Goal: Task Accomplishment & Management: Use online tool/utility

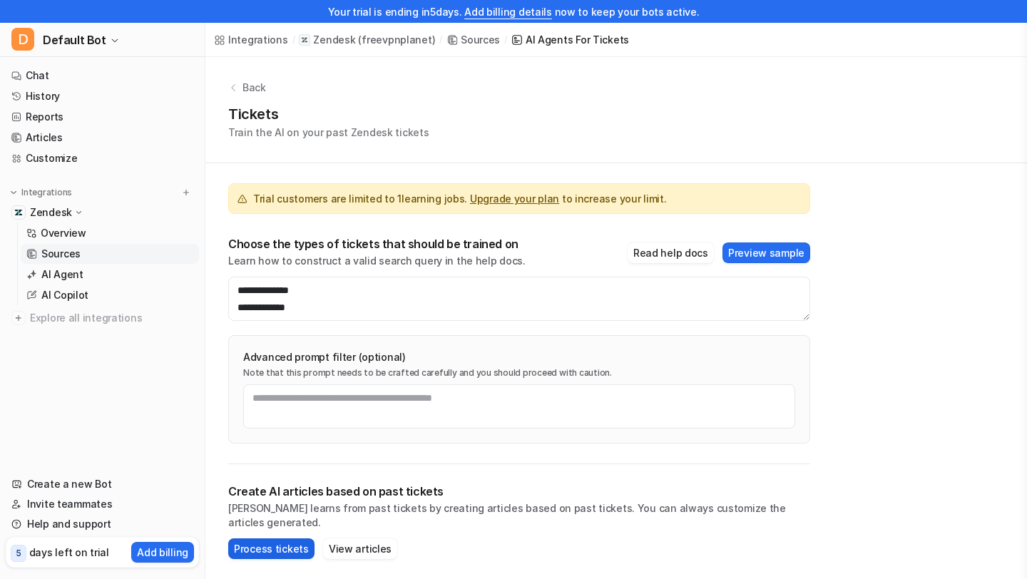
click at [264, 543] on button "Process tickets" at bounding box center [271, 548] width 86 height 21
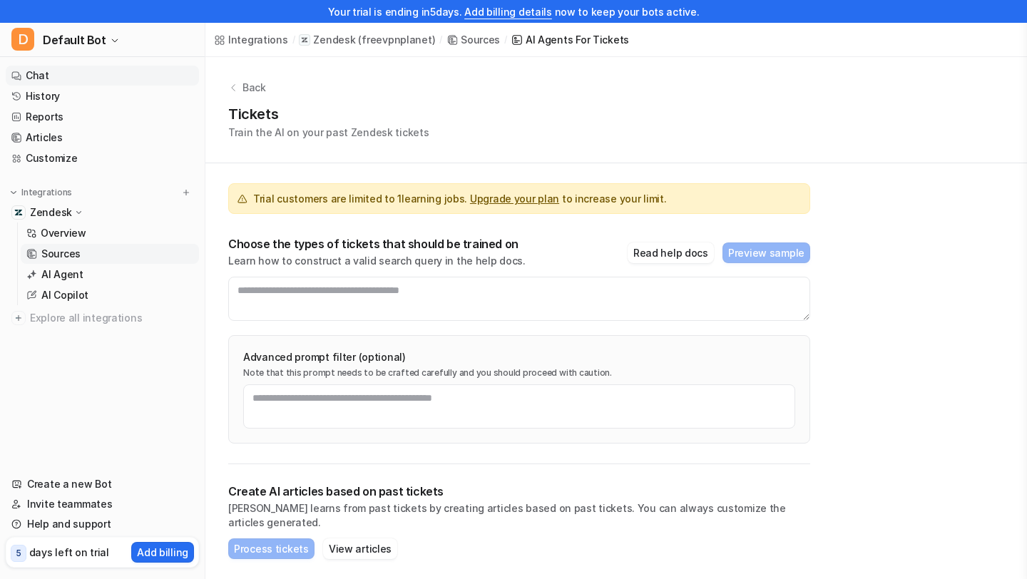
click at [54, 73] on link "Chat" at bounding box center [102, 76] width 193 height 20
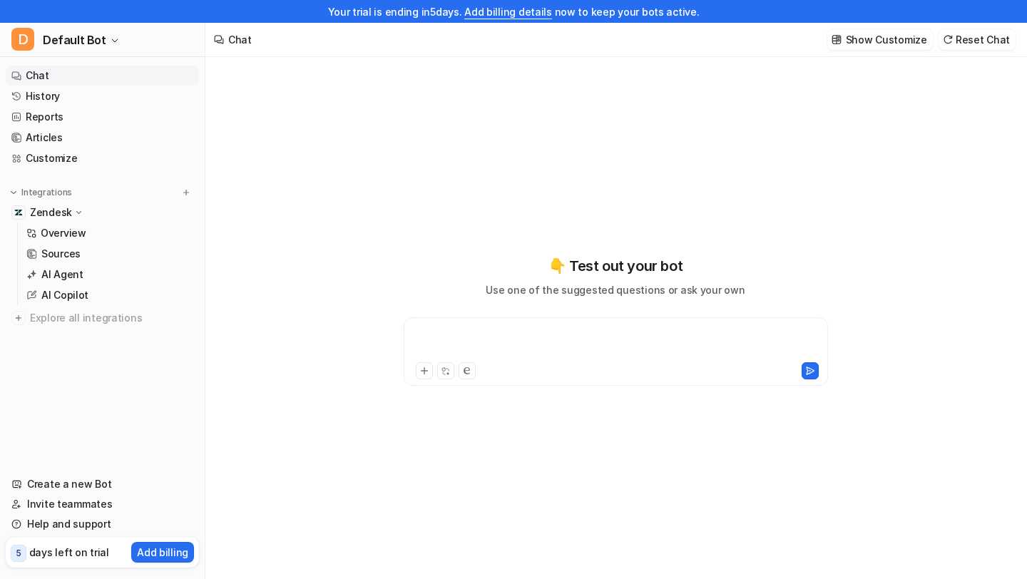
click at [474, 338] on div at bounding box center [615, 343] width 417 height 33
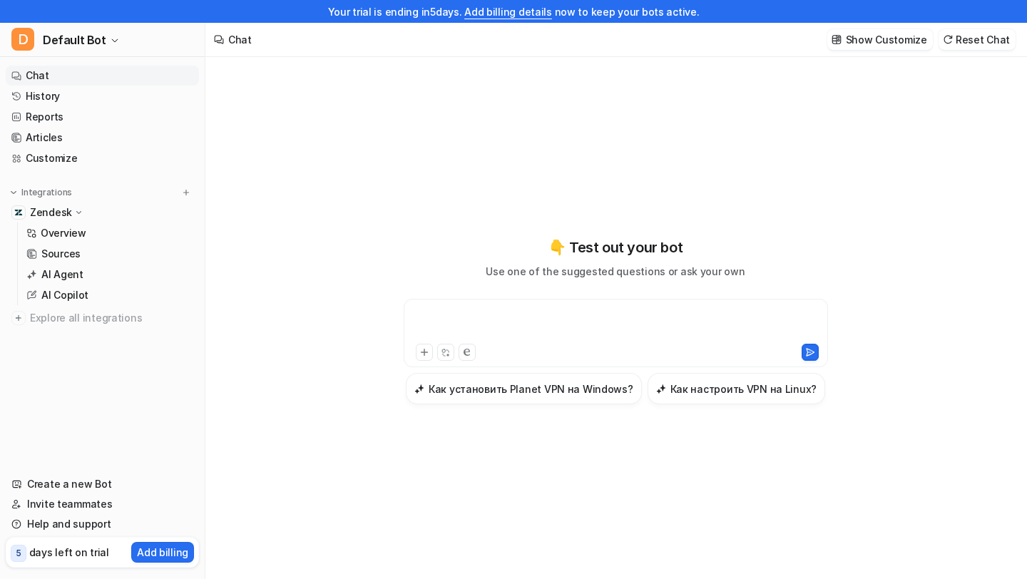
click at [622, 317] on div at bounding box center [615, 324] width 417 height 33
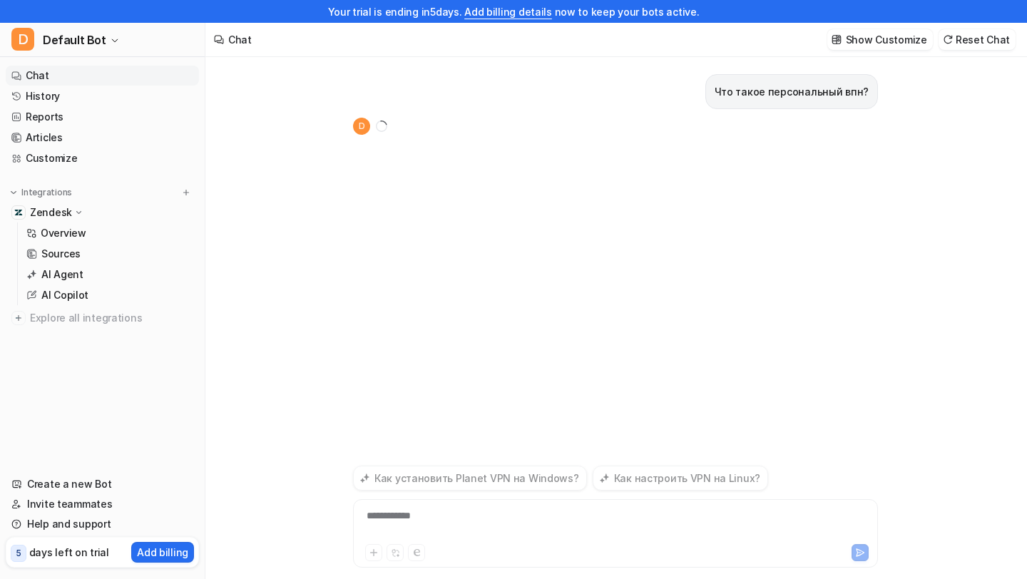
scroll to position [23, 0]
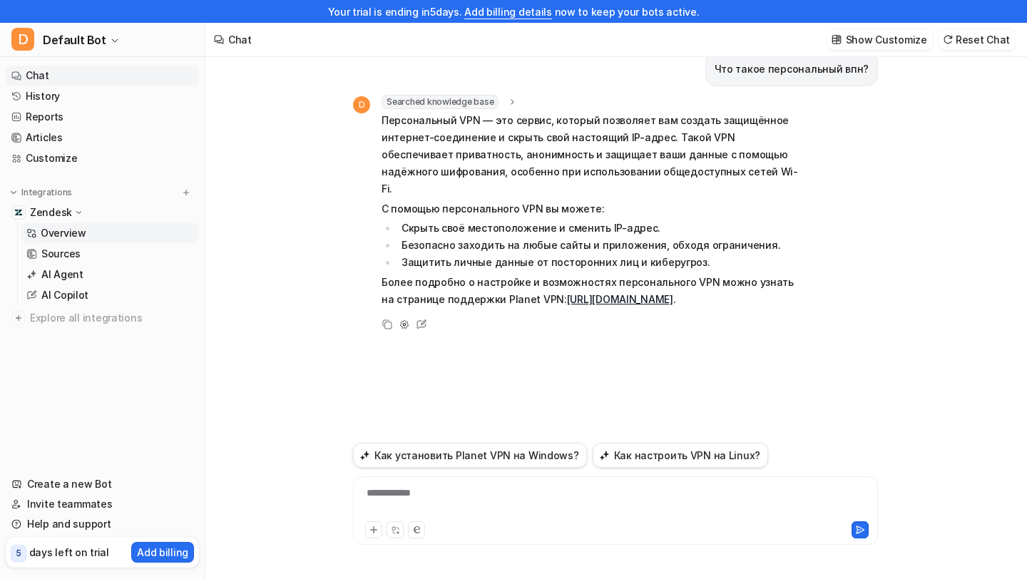
click at [81, 229] on p "Overview" at bounding box center [64, 233] width 46 height 14
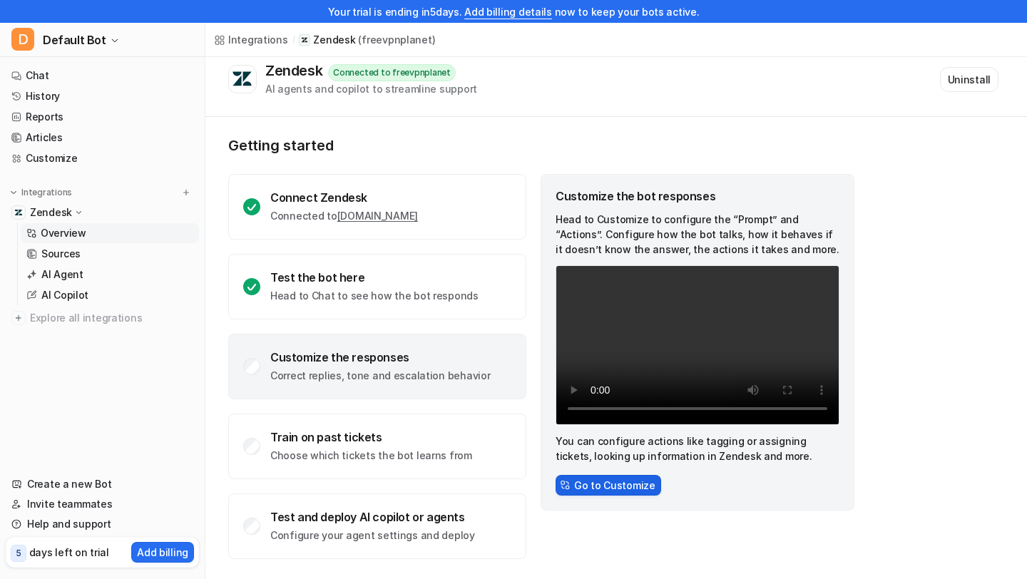
click at [611, 491] on button "Go to Customize" at bounding box center [609, 485] width 106 height 21
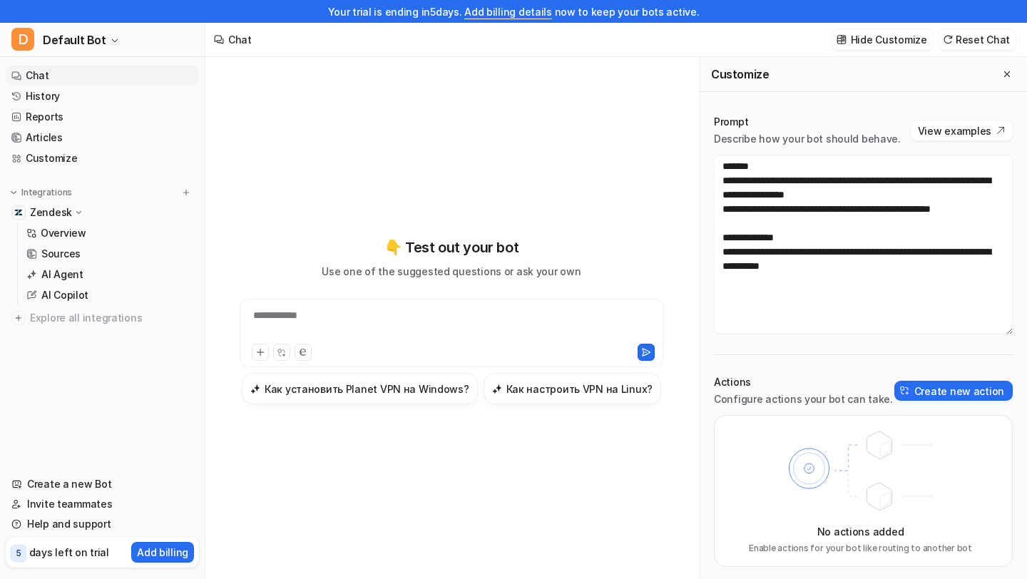
scroll to position [23, 0]
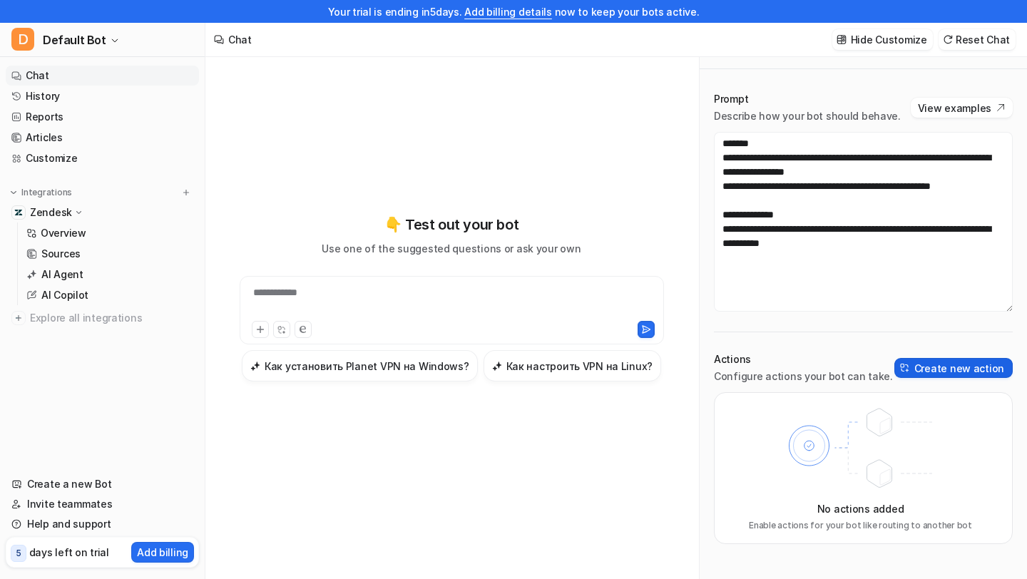
click at [924, 364] on button "Create new action" at bounding box center [953, 368] width 118 height 20
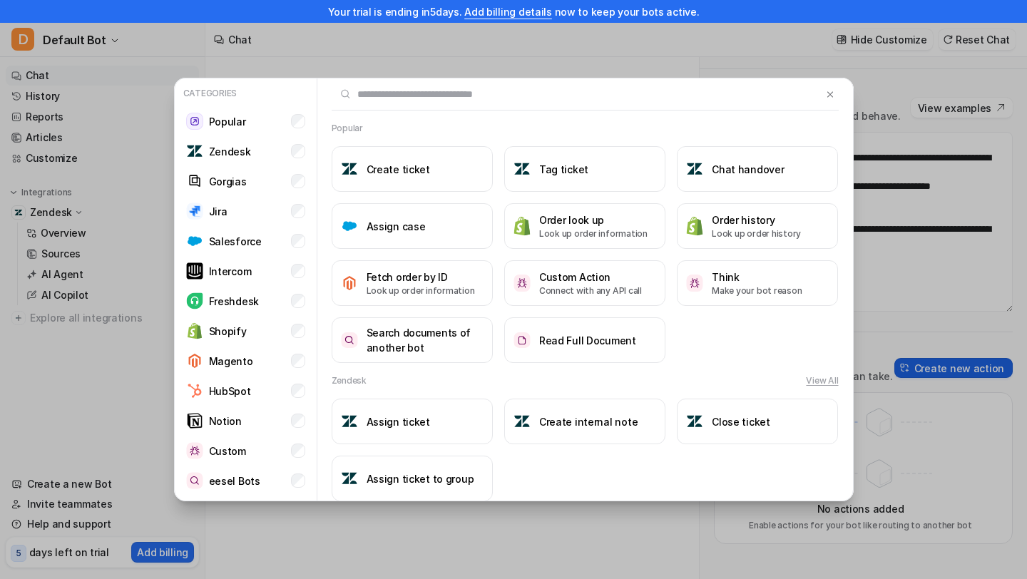
click at [924, 364] on div "Categories Popular Zendesk Gorgias Jira Salesforce Intercom Freshdesk Shopify M…" at bounding box center [513, 289] width 1027 height 579
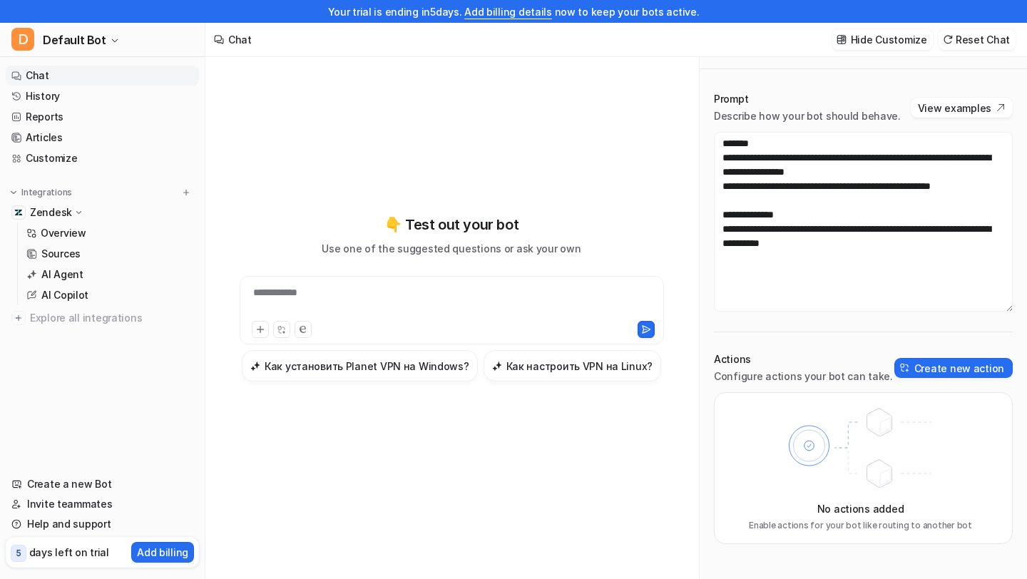
scroll to position [0, 0]
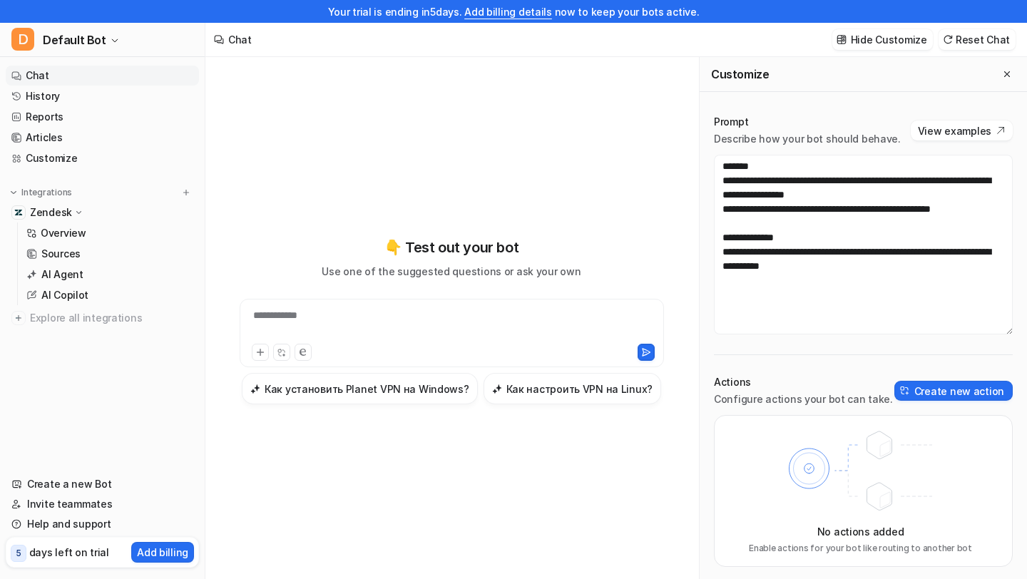
click at [513, 316] on div "**********" at bounding box center [451, 324] width 417 height 33
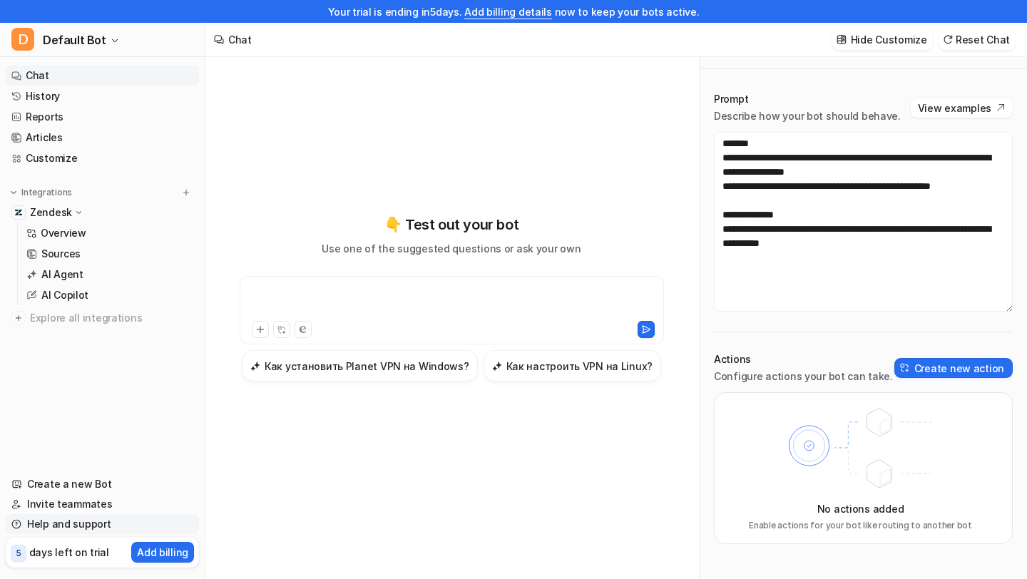
click at [79, 524] on link "Help and support" at bounding box center [102, 524] width 193 height 20
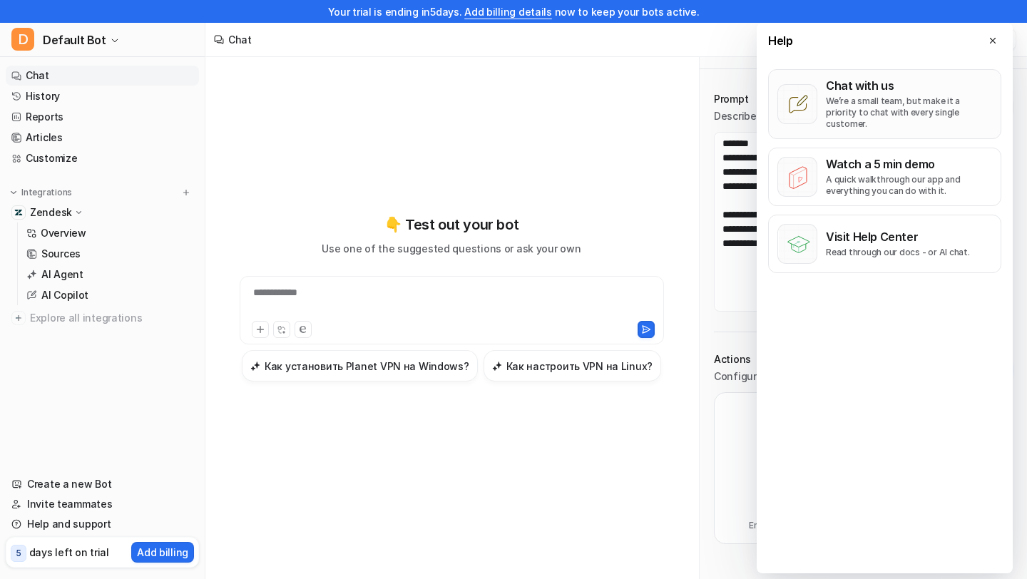
click at [862, 114] on p "We’re a small team, but make it a priority to chat with every single customer." at bounding box center [909, 113] width 166 height 34
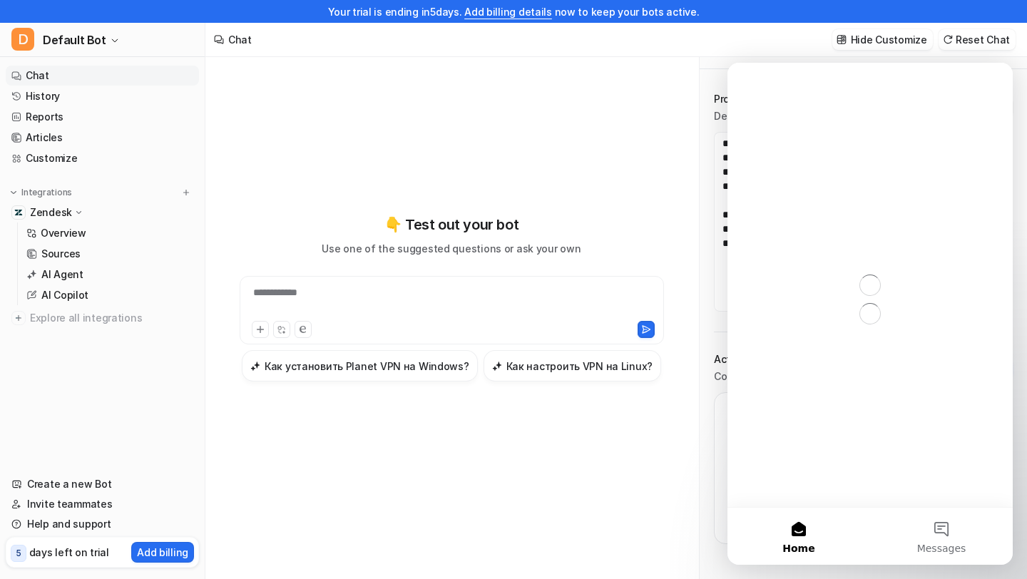
scroll to position [0, 0]
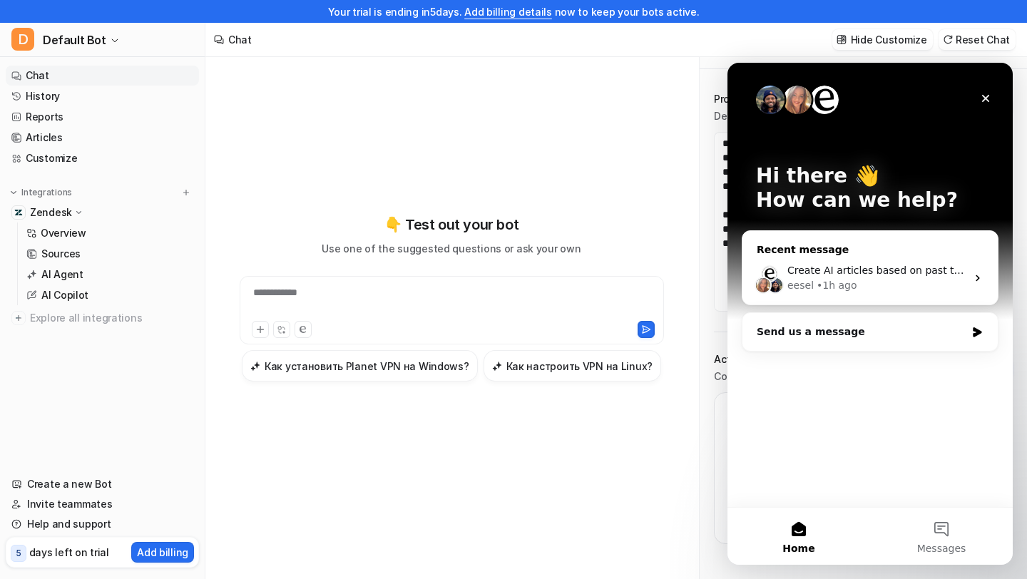
click at [829, 282] on div "• 1h ago" at bounding box center [837, 285] width 41 height 15
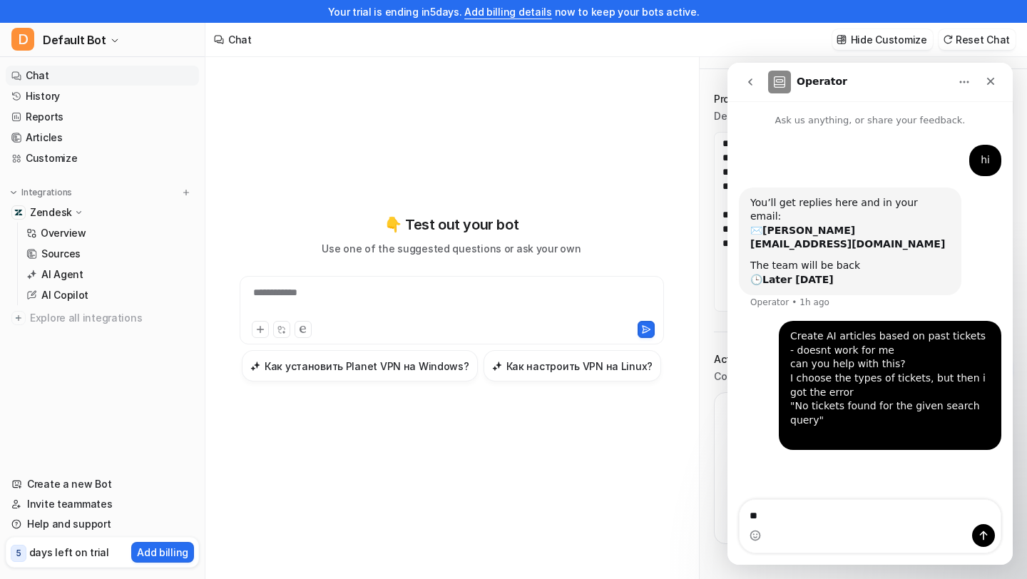
type textarea "*"
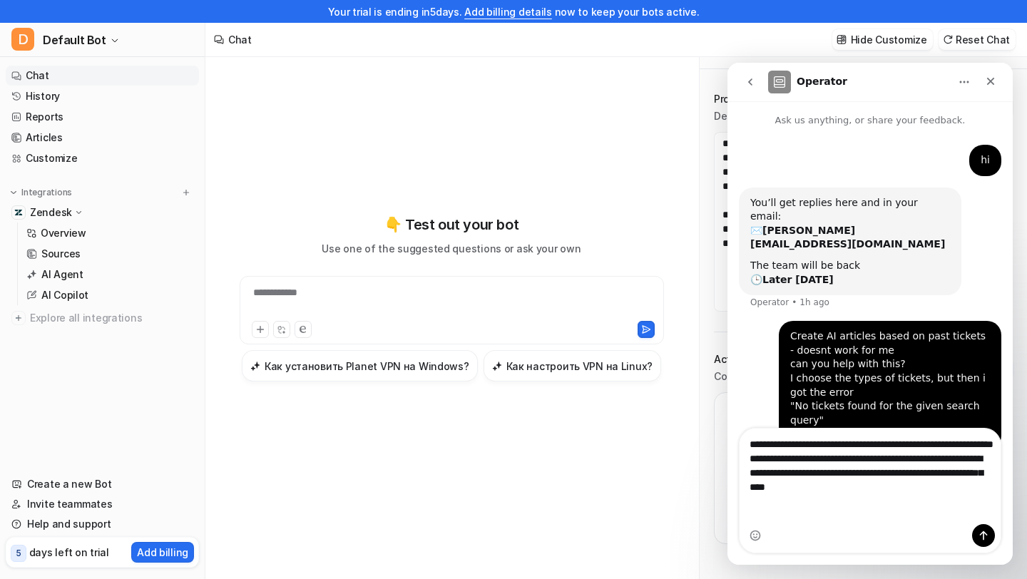
scroll to position [9, 0]
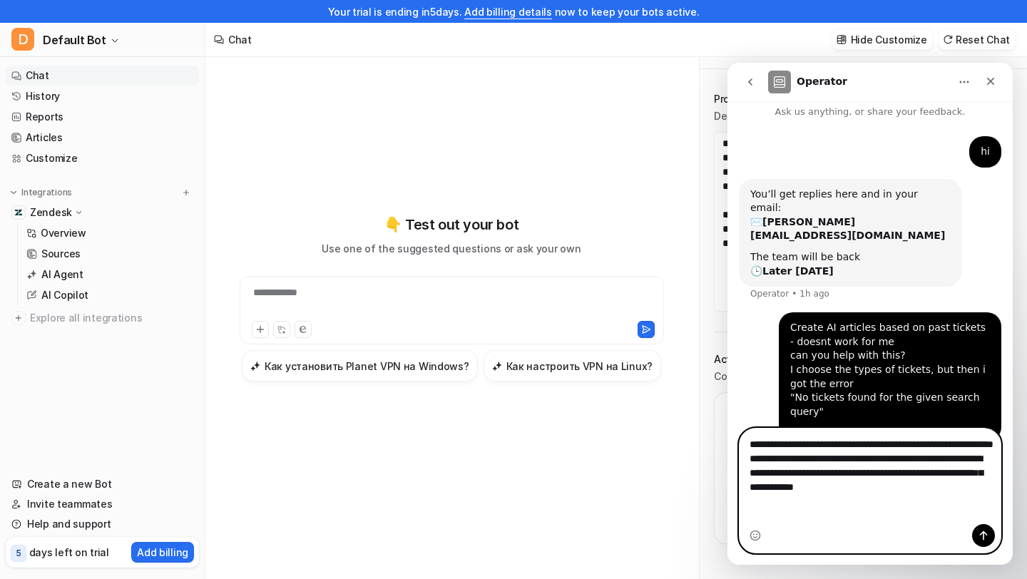
paste textarea "**********"
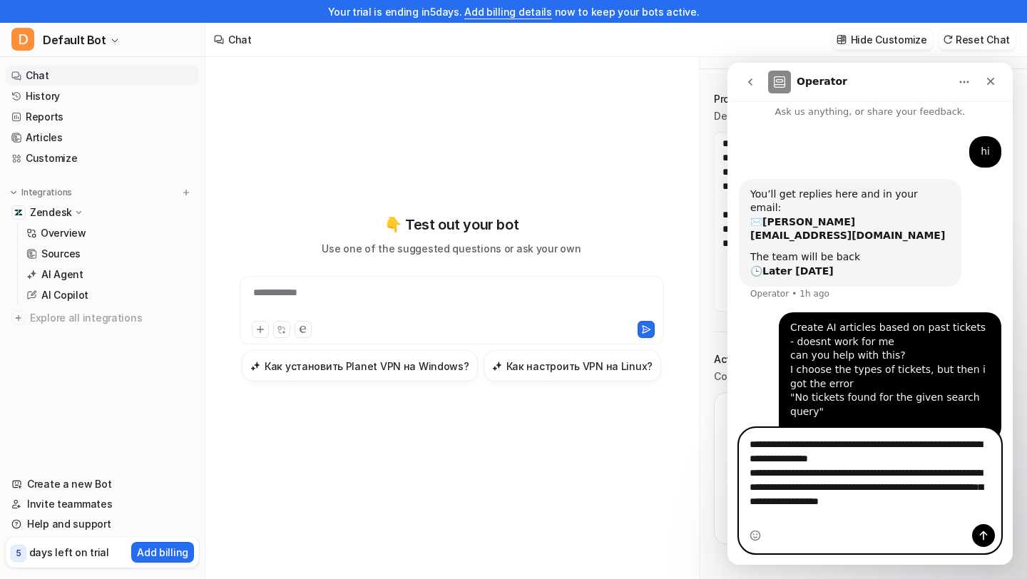
scroll to position [0, 0]
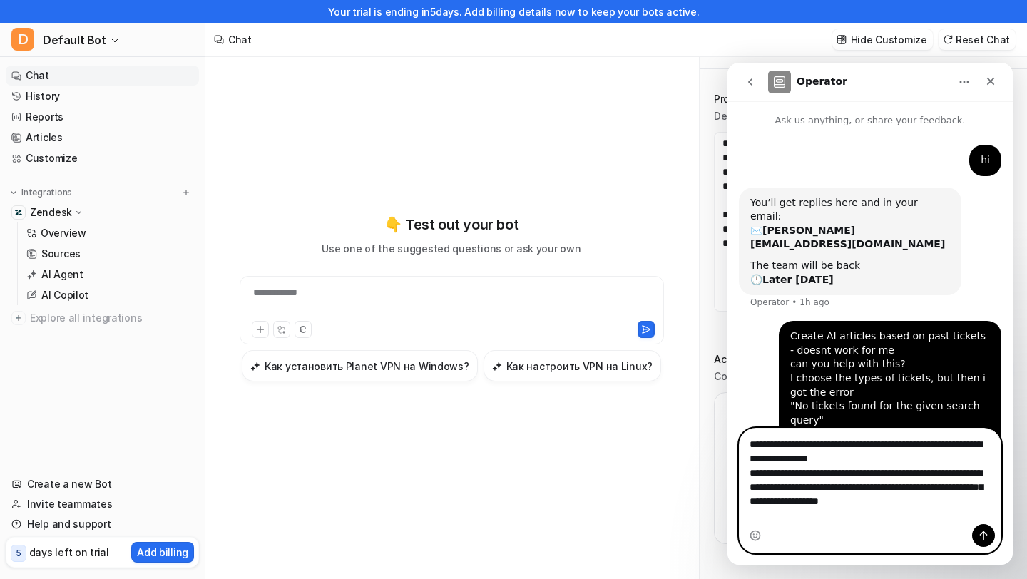
type textarea "**********"
click at [787, 478] on textarea "**********" at bounding box center [870, 469] width 261 height 81
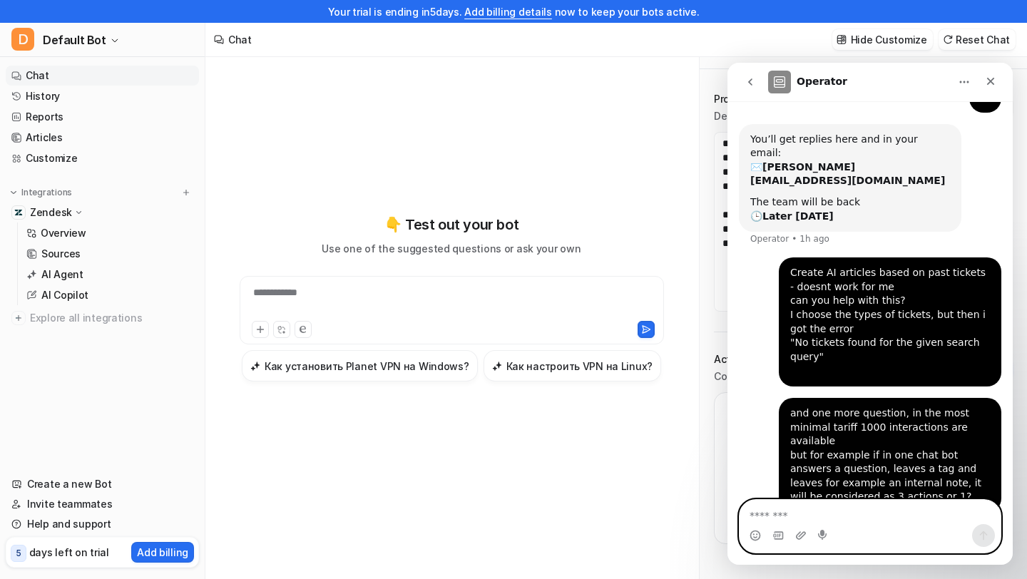
scroll to position [64, 0]
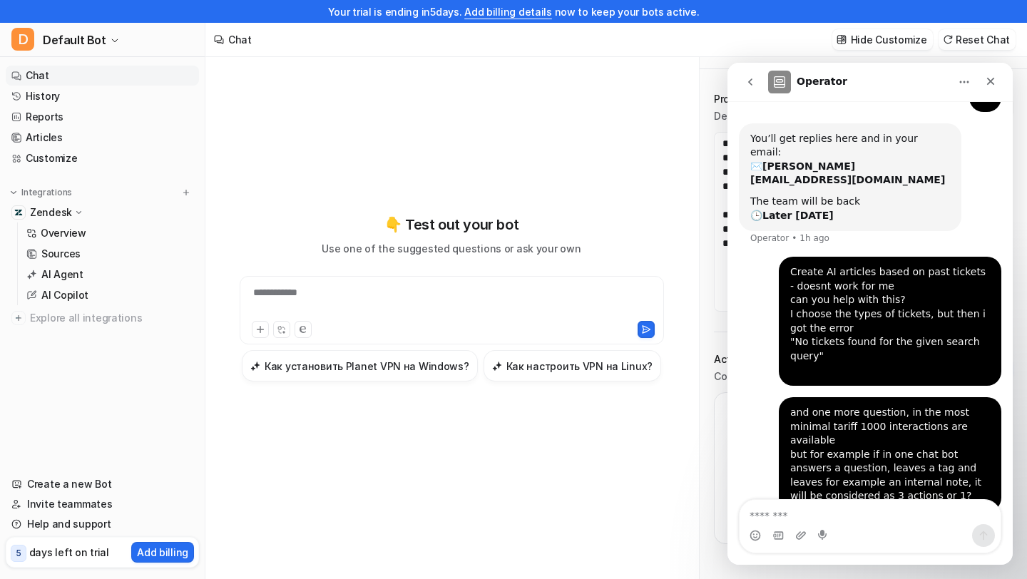
click at [357, 314] on div "**********" at bounding box center [451, 301] width 417 height 33
click at [999, 76] on div "Close" at bounding box center [991, 81] width 26 height 26
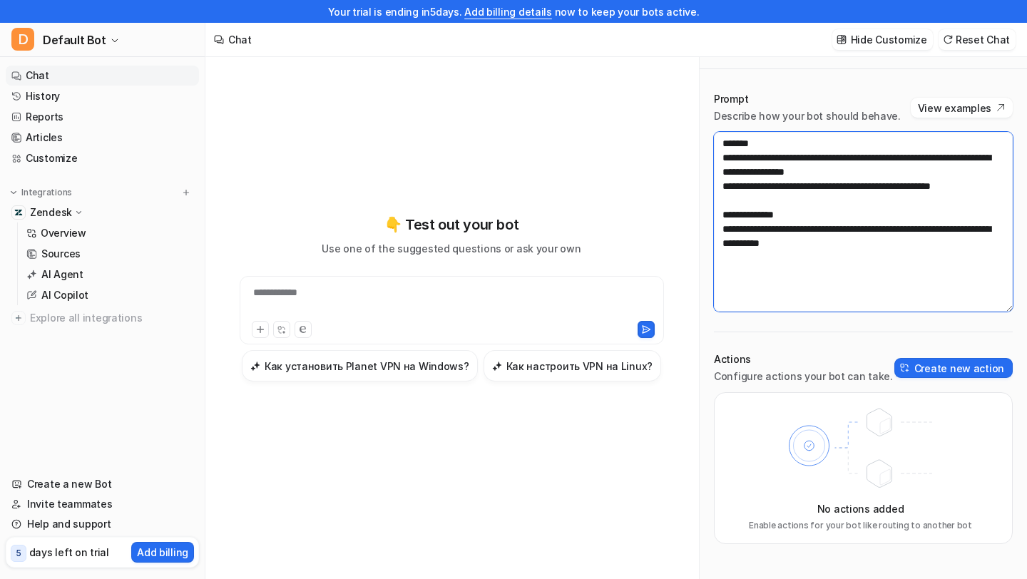
click at [822, 175] on textarea "**********" at bounding box center [863, 222] width 299 height 180
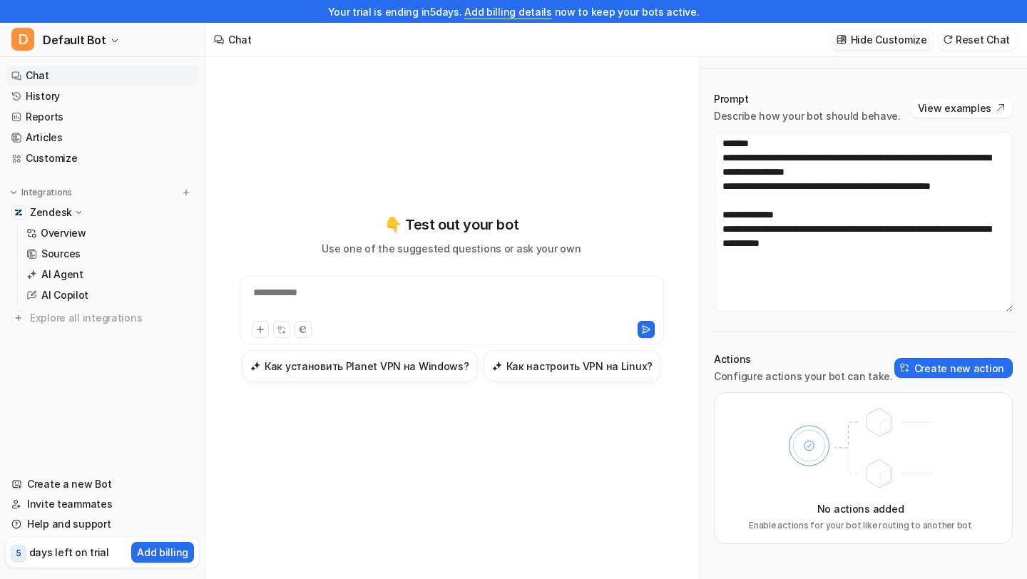
click at [891, 37] on p "Hide Customize" at bounding box center [889, 39] width 76 height 15
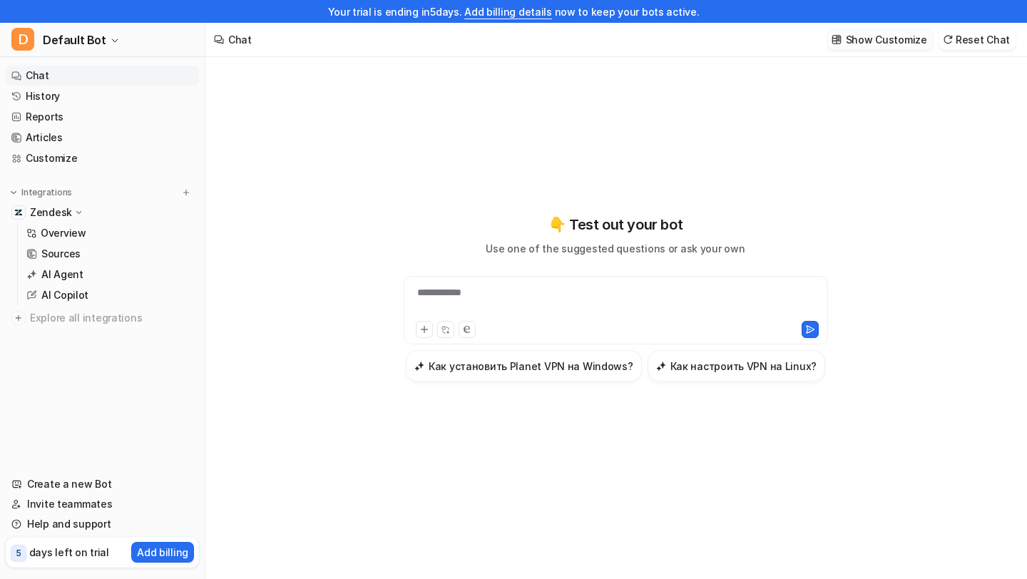
click at [891, 37] on p "Show Customize" at bounding box center [886, 39] width 81 height 15
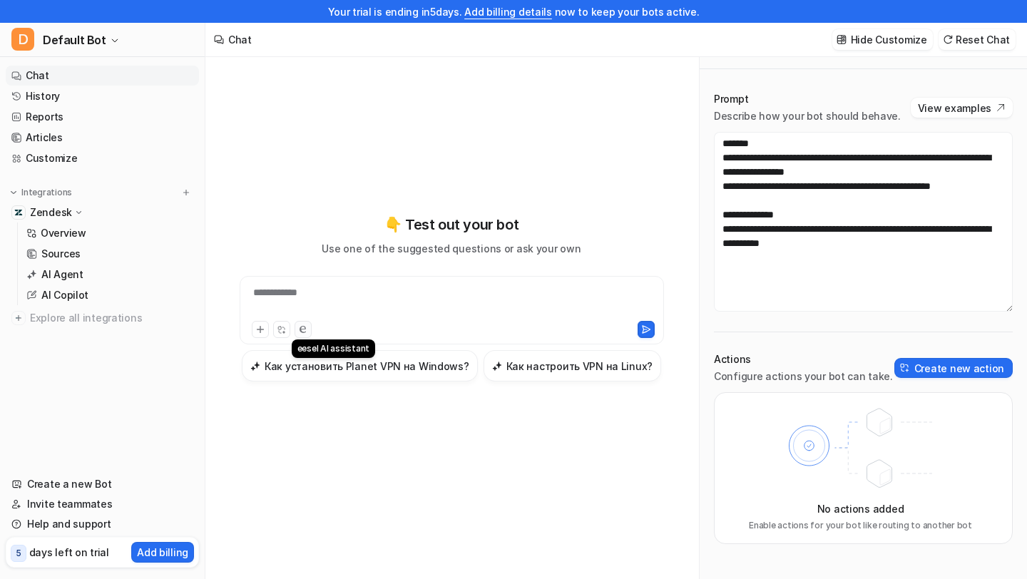
click at [300, 331] on icon at bounding box center [303, 329] width 6 height 7
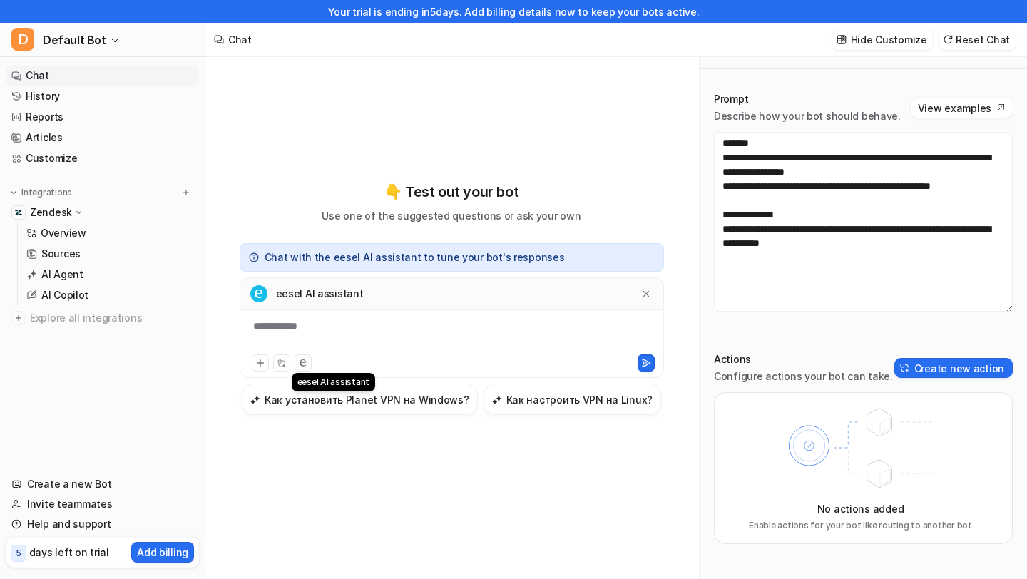
click at [299, 365] on button at bounding box center [303, 362] width 17 height 17
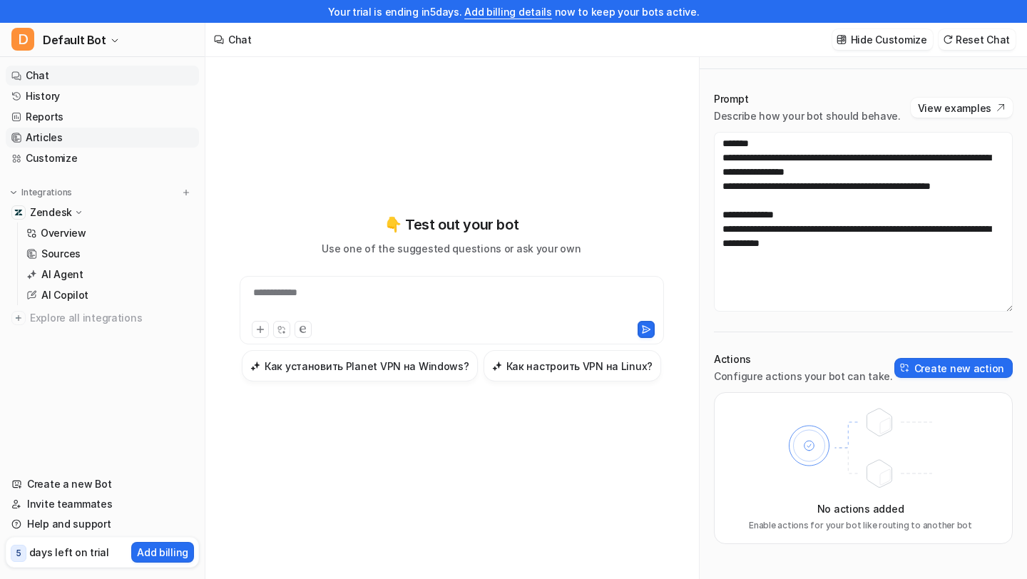
click at [66, 132] on link "Articles" at bounding box center [102, 138] width 193 height 20
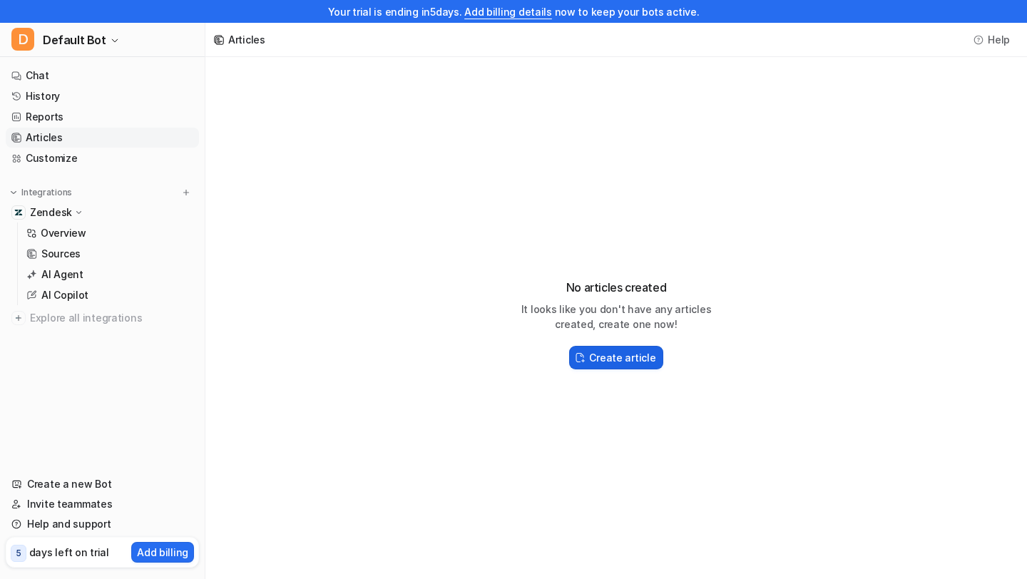
click at [597, 357] on h2 "Create article" at bounding box center [622, 357] width 66 height 15
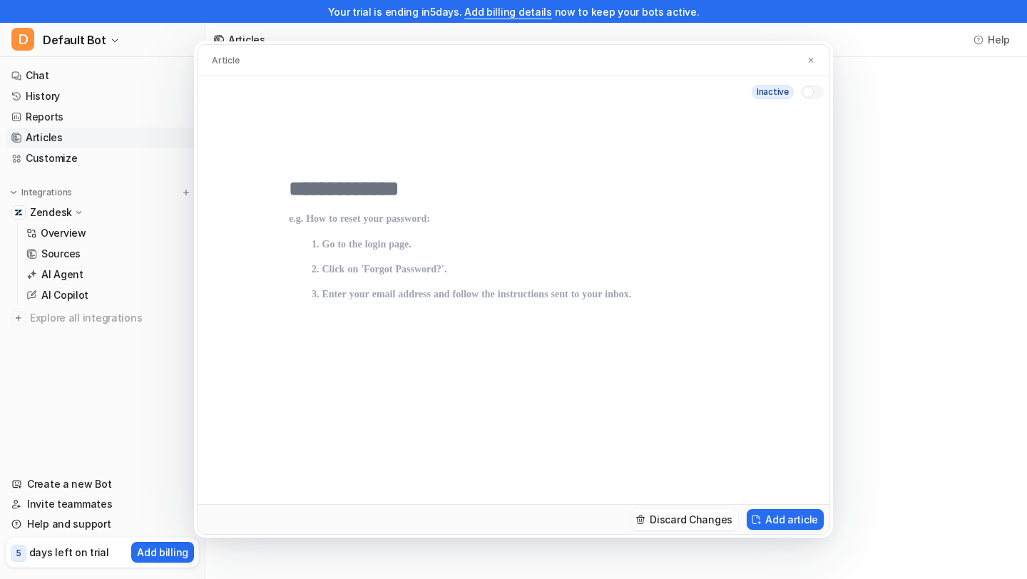
click at [597, 356] on p at bounding box center [513, 344] width 449 height 262
click at [81, 283] on div "Article inactive Discard Changes Add article" at bounding box center [513, 289] width 1027 height 579
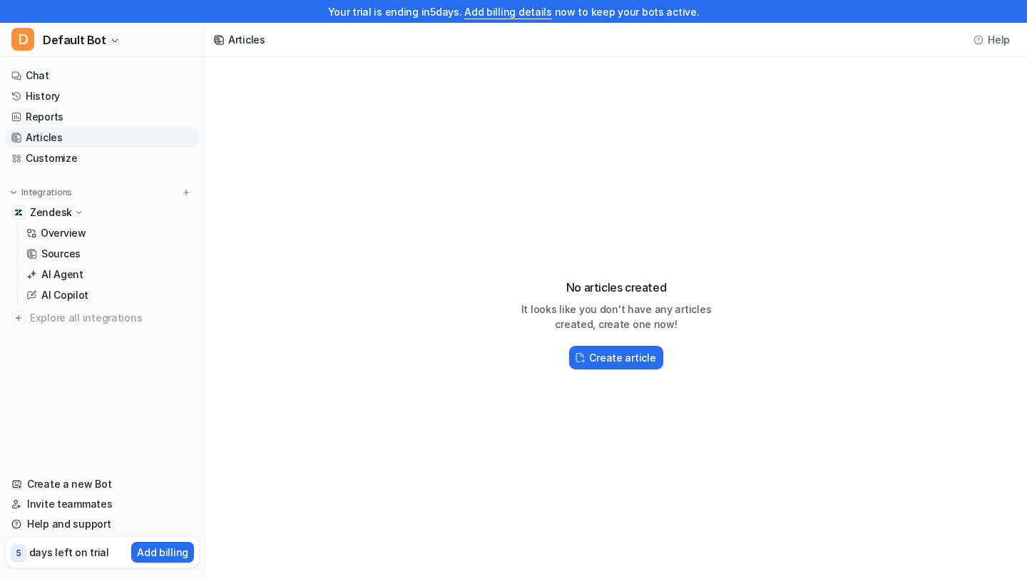
click at [81, 283] on link "AI Agent" at bounding box center [110, 275] width 178 height 20
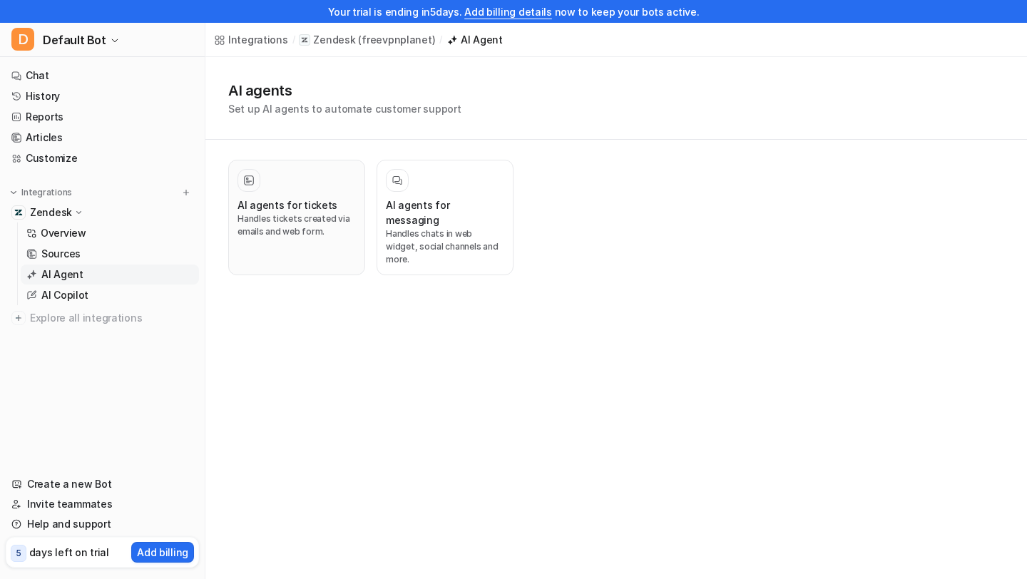
click at [248, 224] on p "Handles tickets created via emails and web form." at bounding box center [297, 226] width 118 height 26
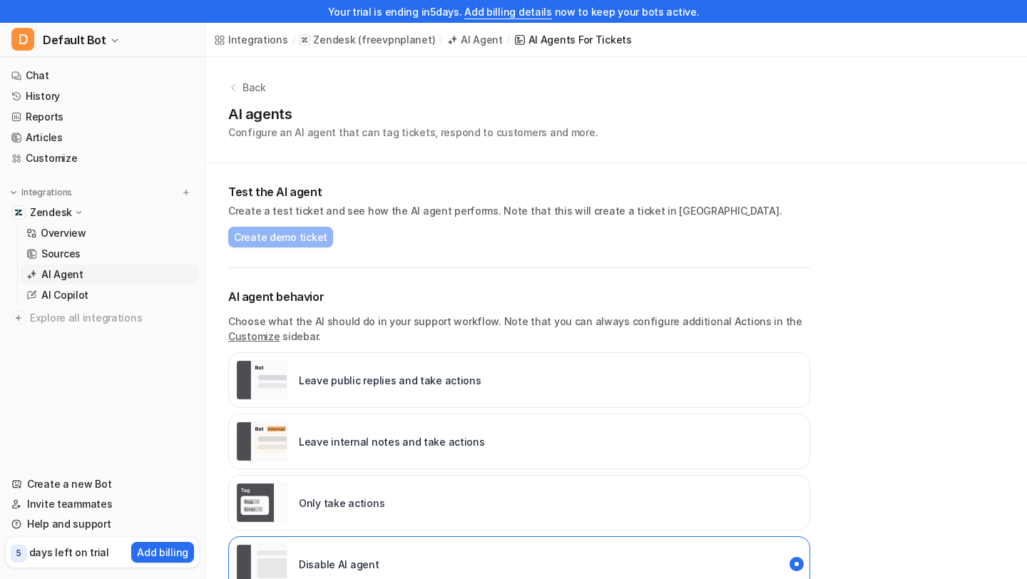
click at [271, 255] on div "Test the AI agent Create a test ticket and see how the AI agent performs. Note …" at bounding box center [519, 215] width 582 height 105
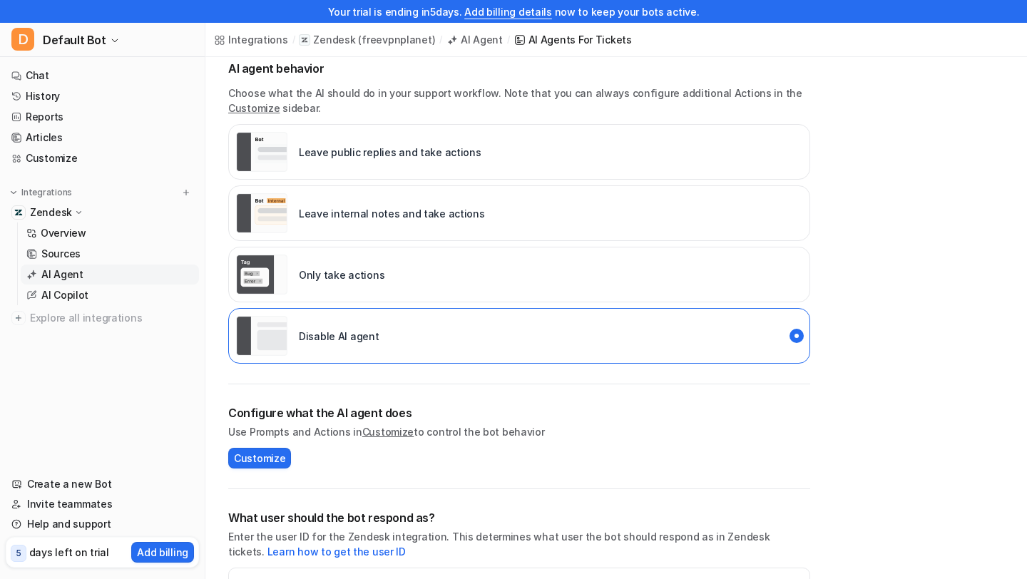
scroll to position [223, 0]
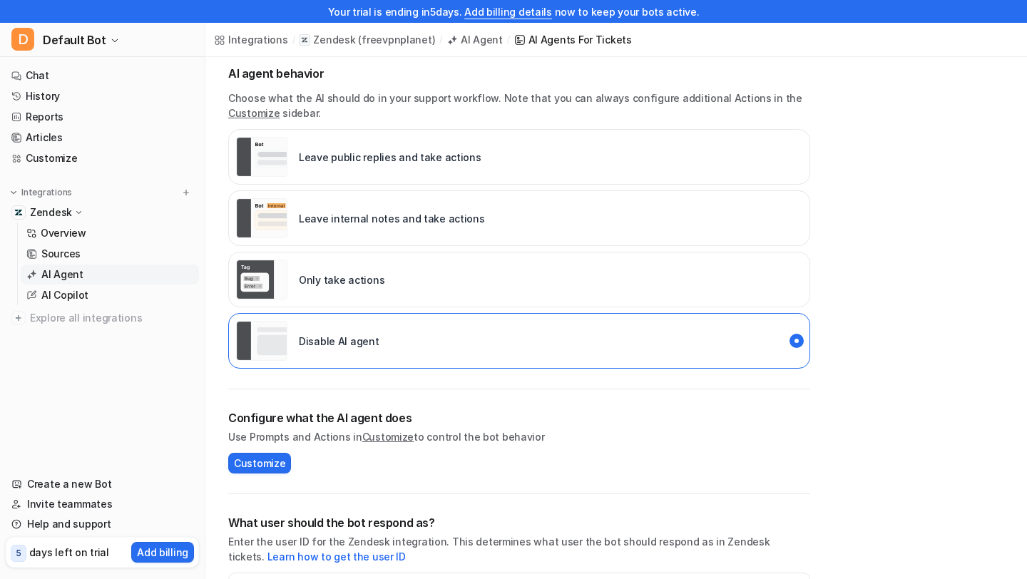
click at [299, 213] on p "Leave internal notes and take actions" at bounding box center [392, 218] width 186 height 15
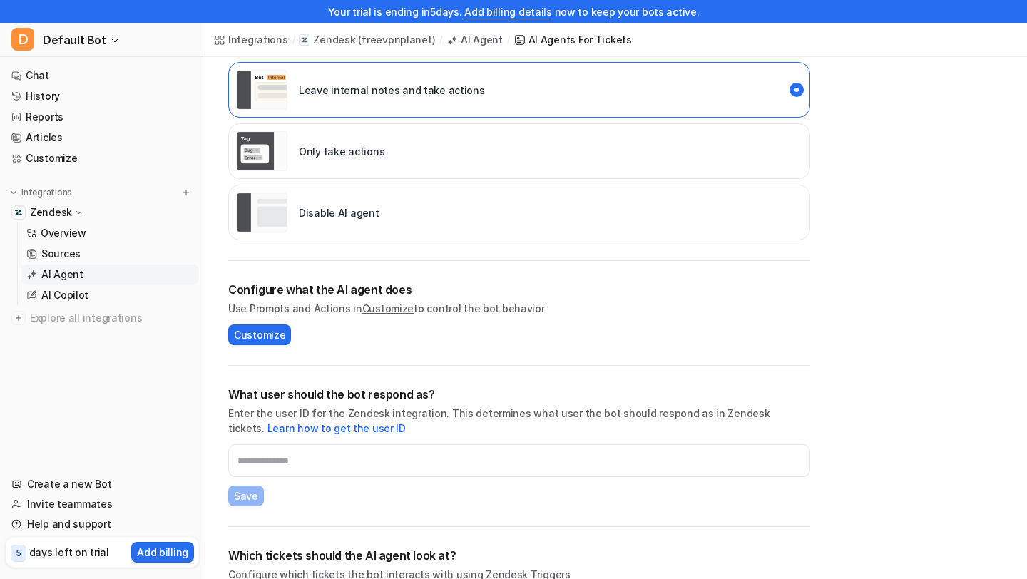
scroll to position [404, 0]
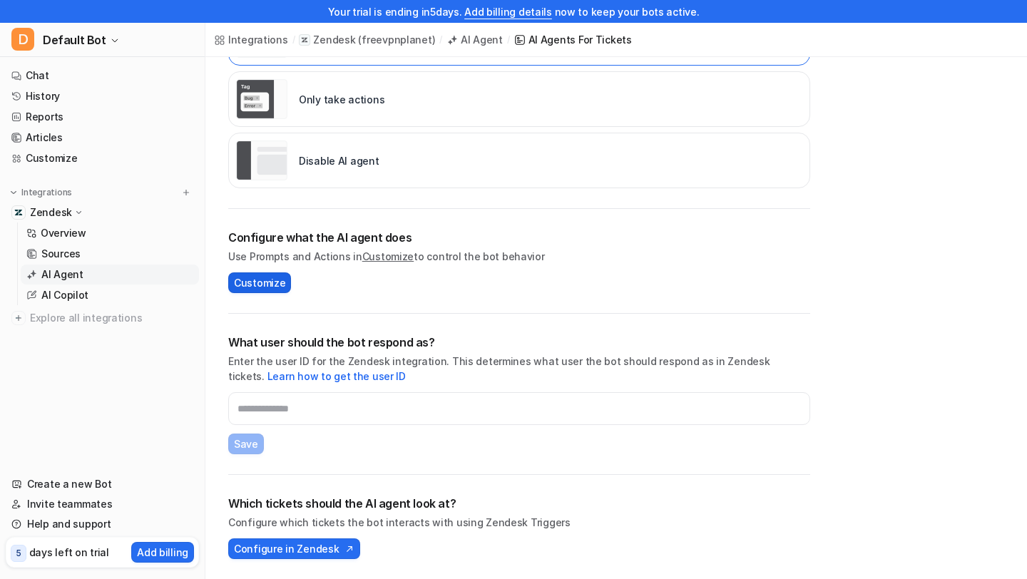
click at [269, 285] on span "Customize" at bounding box center [259, 282] width 51 height 15
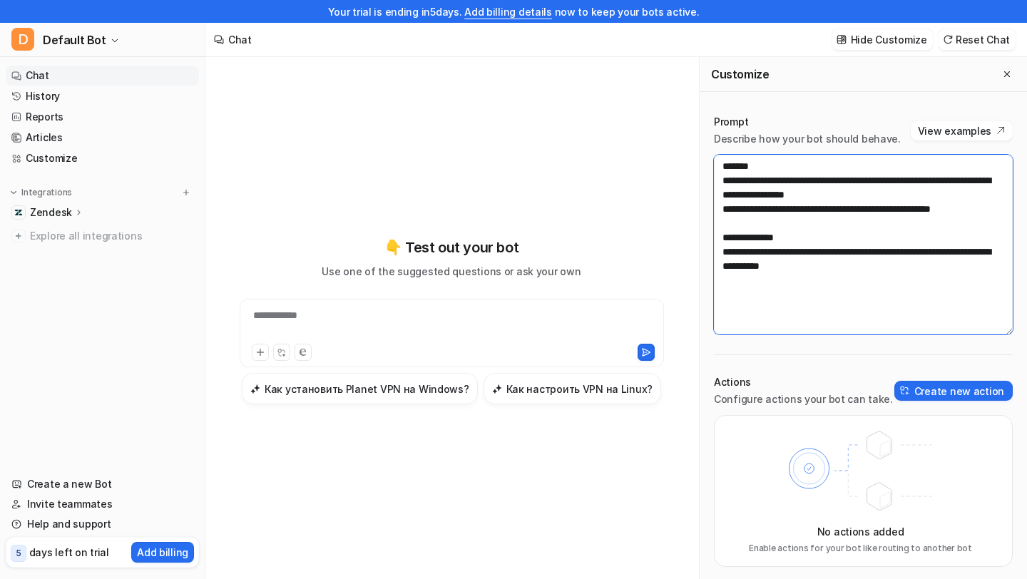
click at [738, 313] on textarea "**********" at bounding box center [863, 245] width 299 height 180
click at [733, 294] on textarea "**********" at bounding box center [863, 245] width 299 height 180
click at [908, 282] on textarea "**********" at bounding box center [863, 245] width 299 height 180
type textarea "**********"
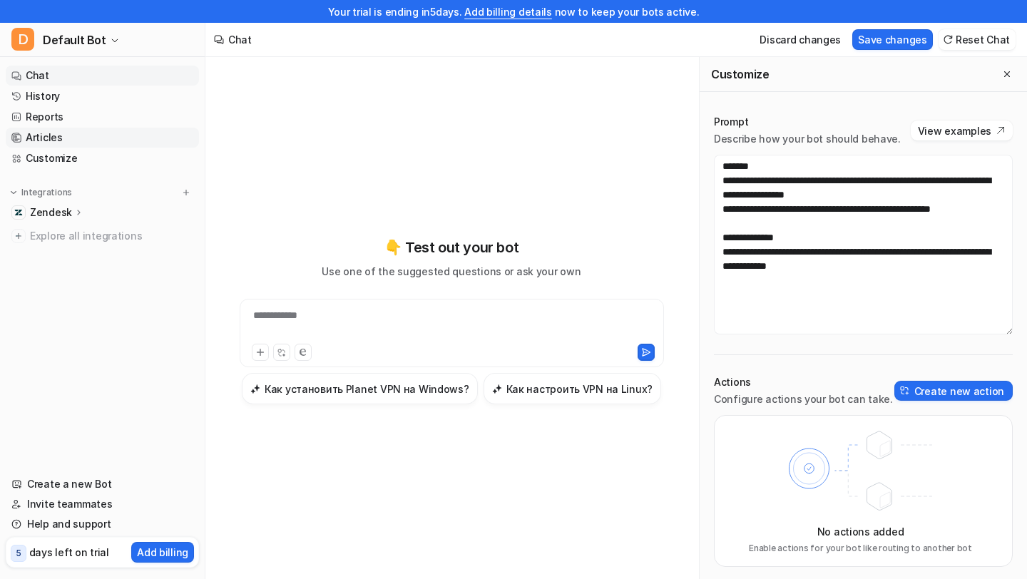
click at [81, 138] on link "Articles" at bounding box center [102, 138] width 193 height 20
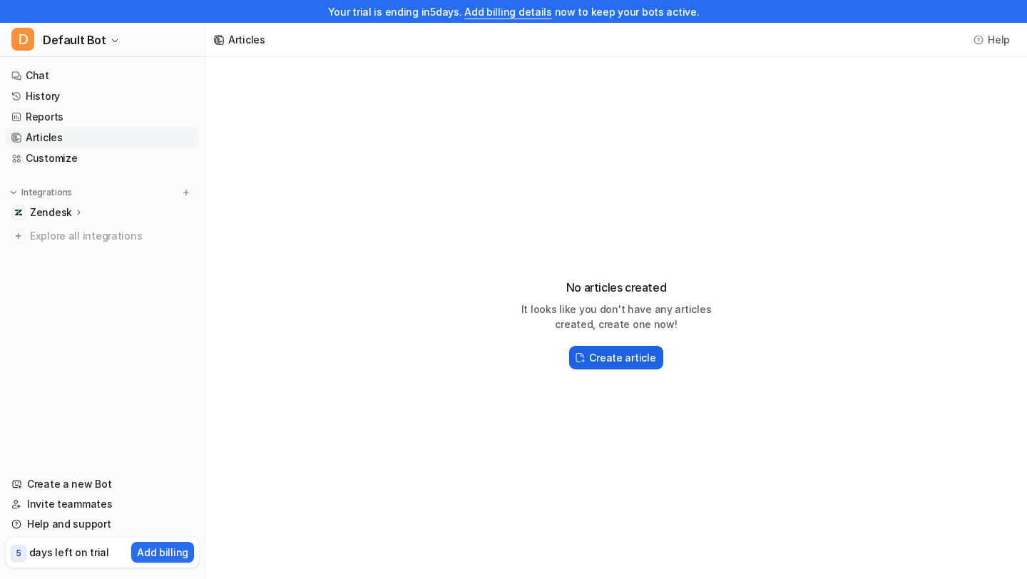
click at [601, 357] on h2 "Create article" at bounding box center [622, 357] width 66 height 15
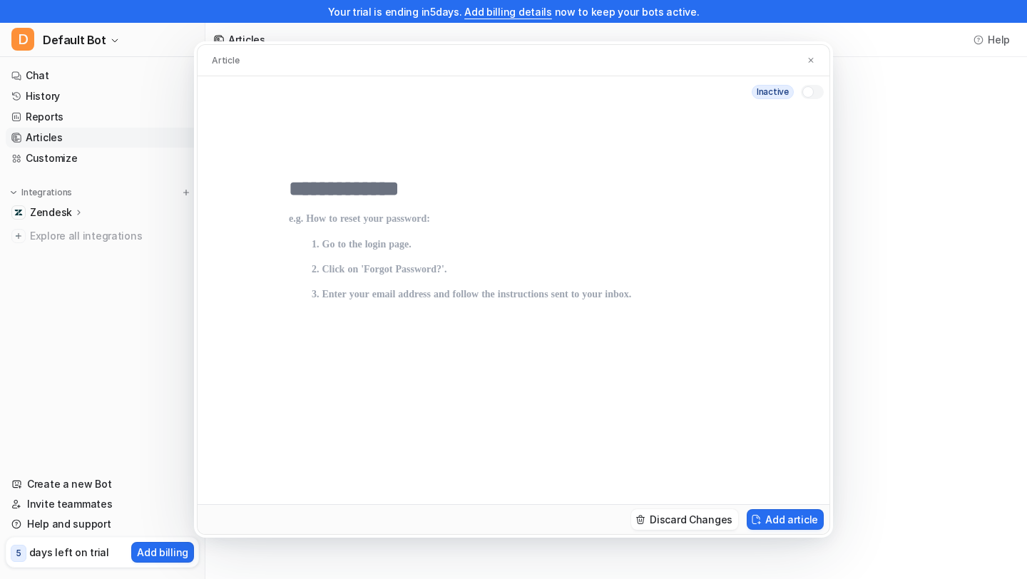
click at [480, 295] on p at bounding box center [513, 344] width 449 height 262
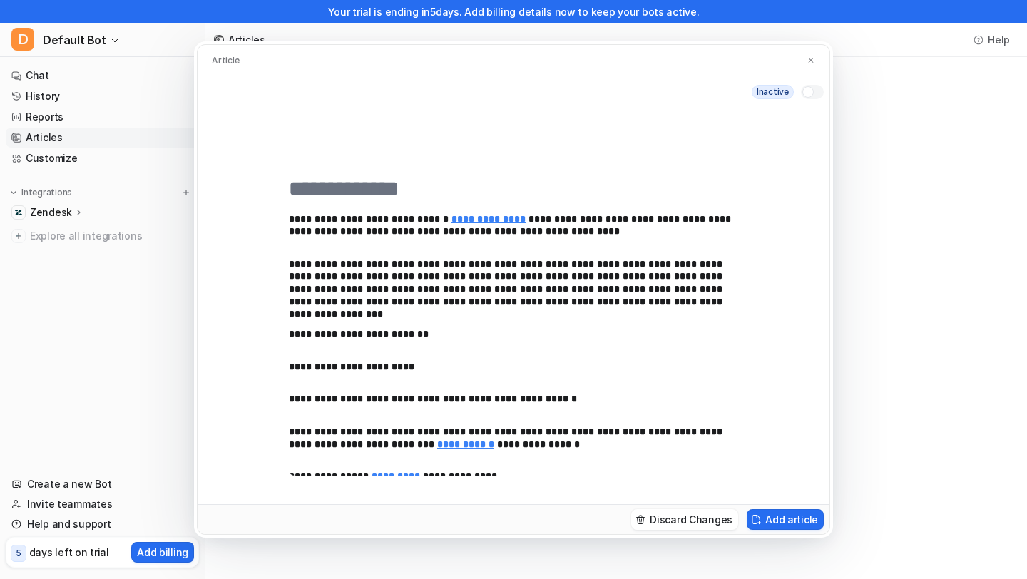
scroll to position [278, 0]
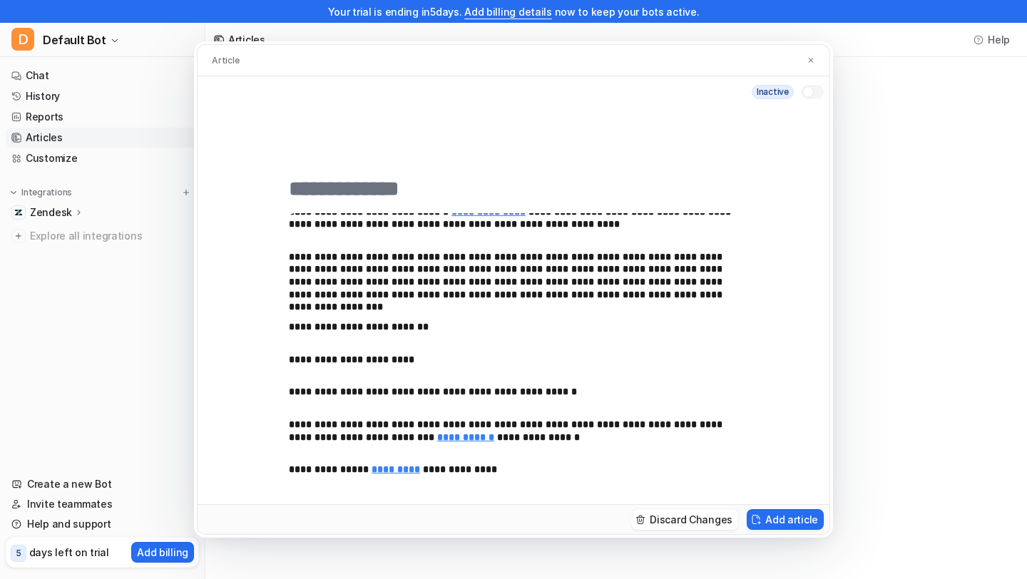
drag, startPoint x: 511, startPoint y: 469, endPoint x: 262, endPoint y: 475, distance: 249.0
click at [262, 475] on div "**********" at bounding box center [514, 306] width 632 height 397
click at [553, 437] on p "**********" at bounding box center [513, 431] width 449 height 25
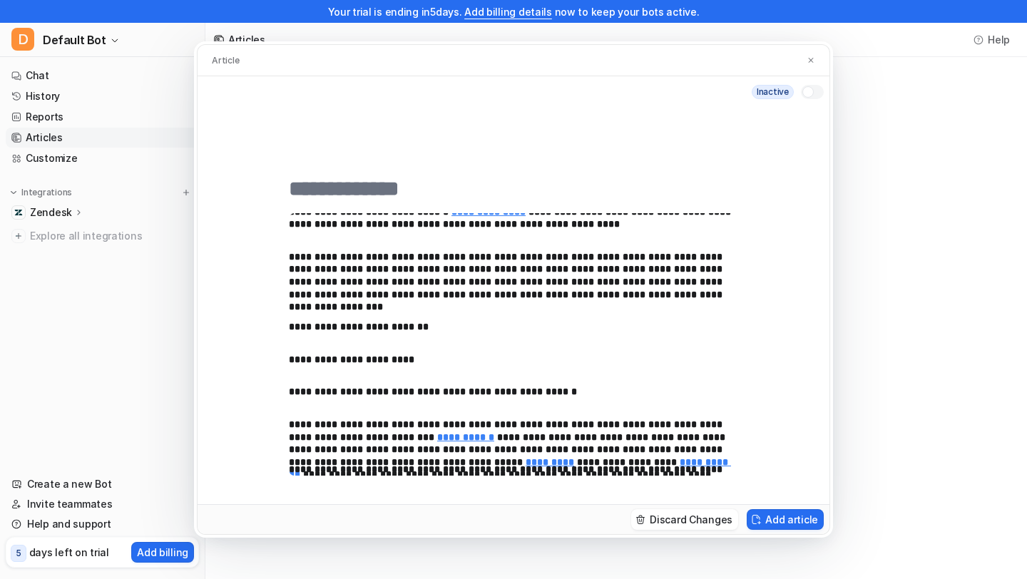
scroll to position [512, 0]
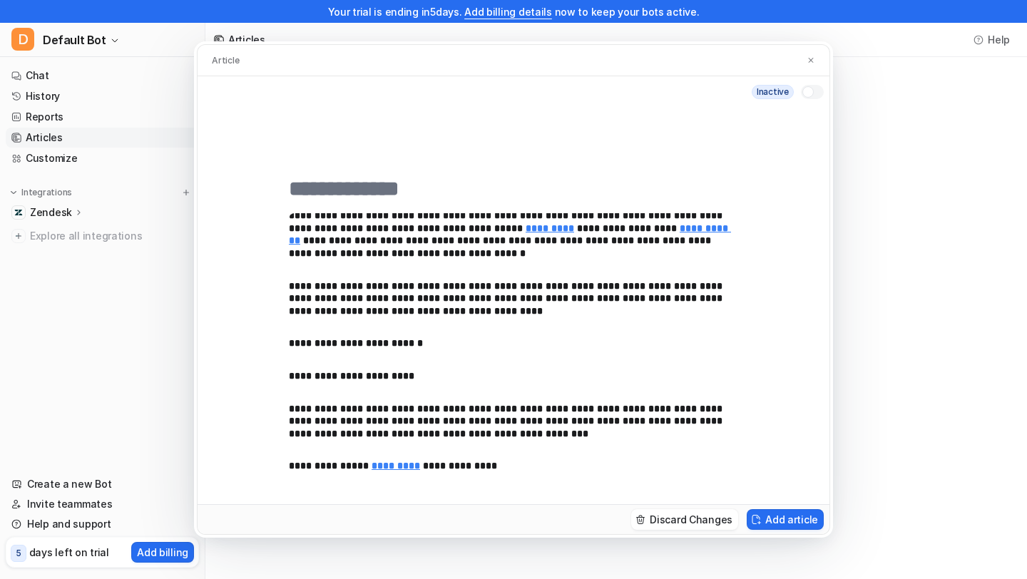
drag, startPoint x: 509, startPoint y: 459, endPoint x: 203, endPoint y: 446, distance: 305.5
click at [203, 446] on div "**********" at bounding box center [514, 306] width 632 height 397
click at [284, 466] on div "**********" at bounding box center [514, 306] width 632 height 397
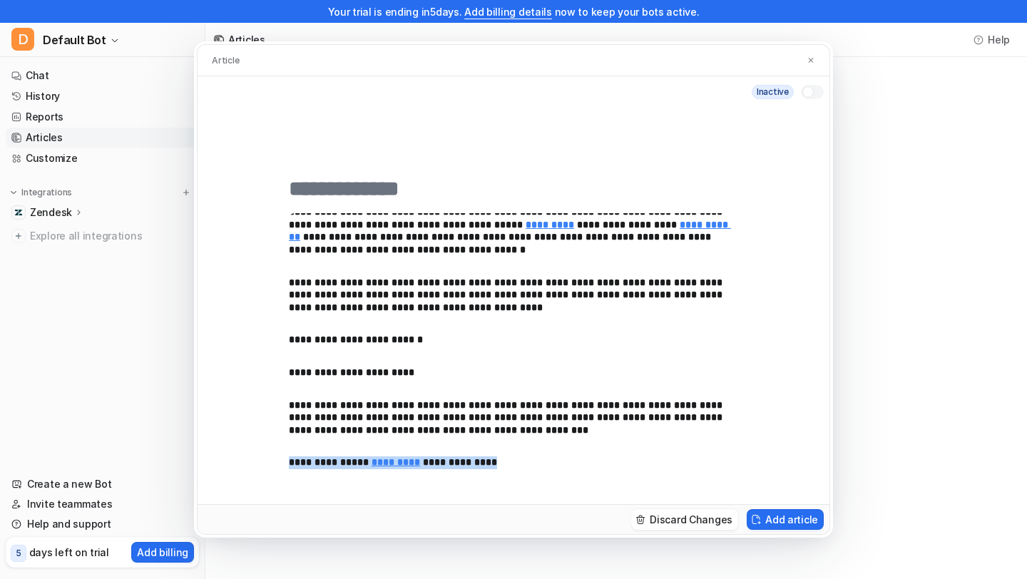
drag, startPoint x: 290, startPoint y: 468, endPoint x: 536, endPoint y: 464, distance: 246.1
click at [536, 464] on p "**********" at bounding box center [513, 462] width 449 height 13
click at [480, 177] on input "text" at bounding box center [513, 189] width 449 height 26
type input "*"
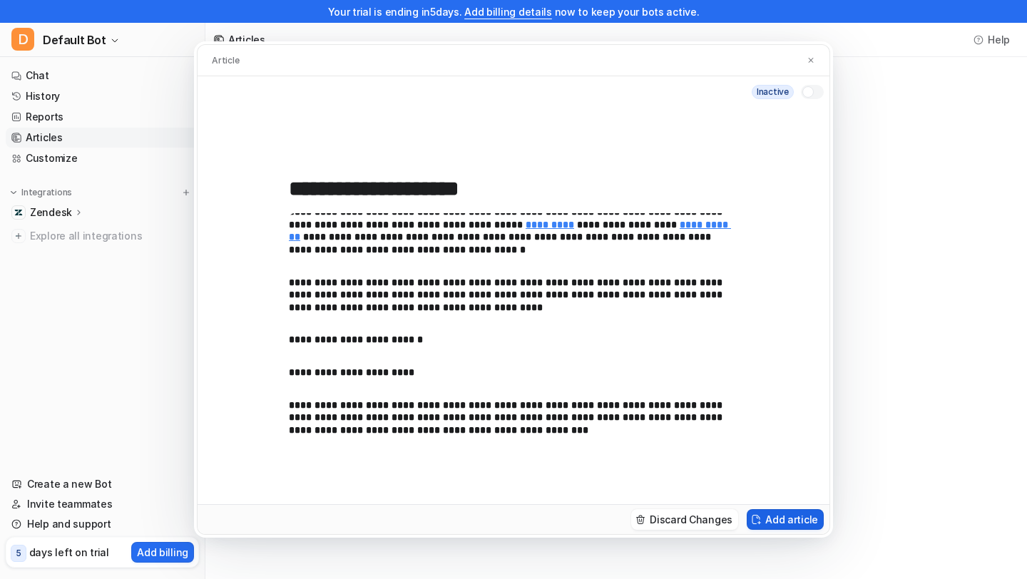
type input "**********"
click at [810, 524] on button "Add article" at bounding box center [785, 519] width 77 height 21
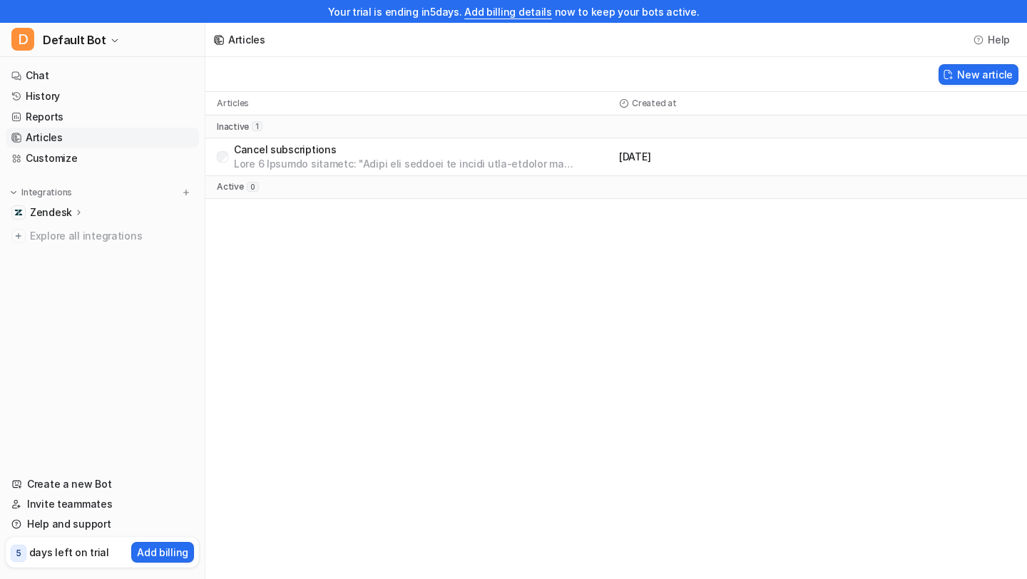
click at [396, 169] on p at bounding box center [423, 164] width 379 height 14
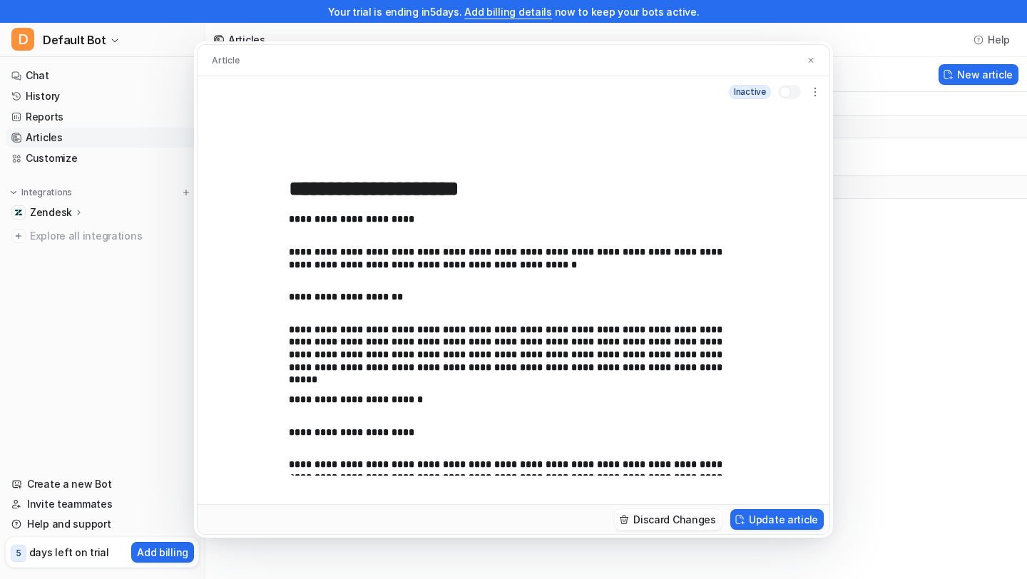
click at [785, 90] on div at bounding box center [785, 91] width 11 height 11
click at [813, 63] on img at bounding box center [811, 60] width 9 height 9
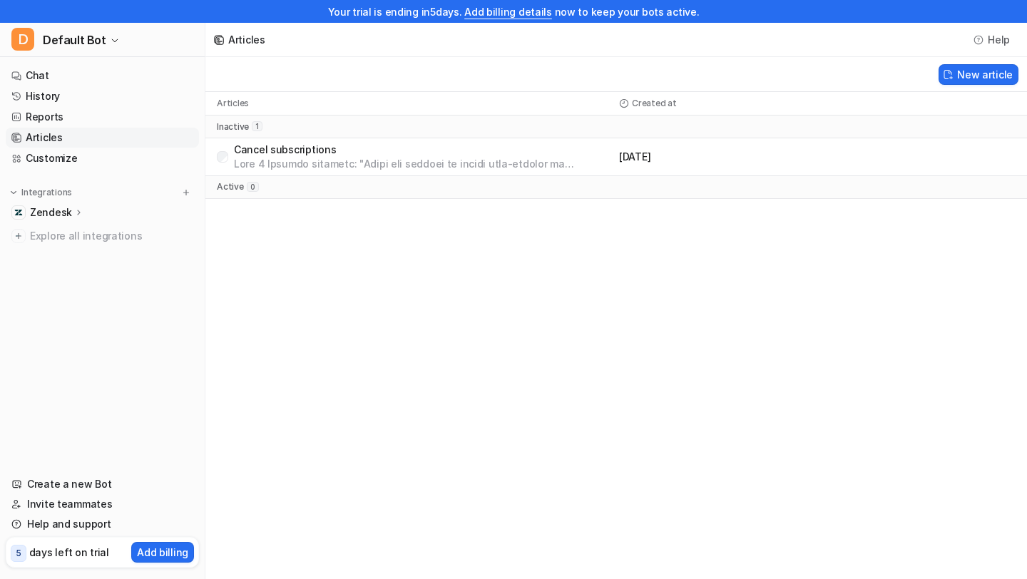
click at [229, 161] on div "Cancel subscriptions" at bounding box center [415, 157] width 397 height 29
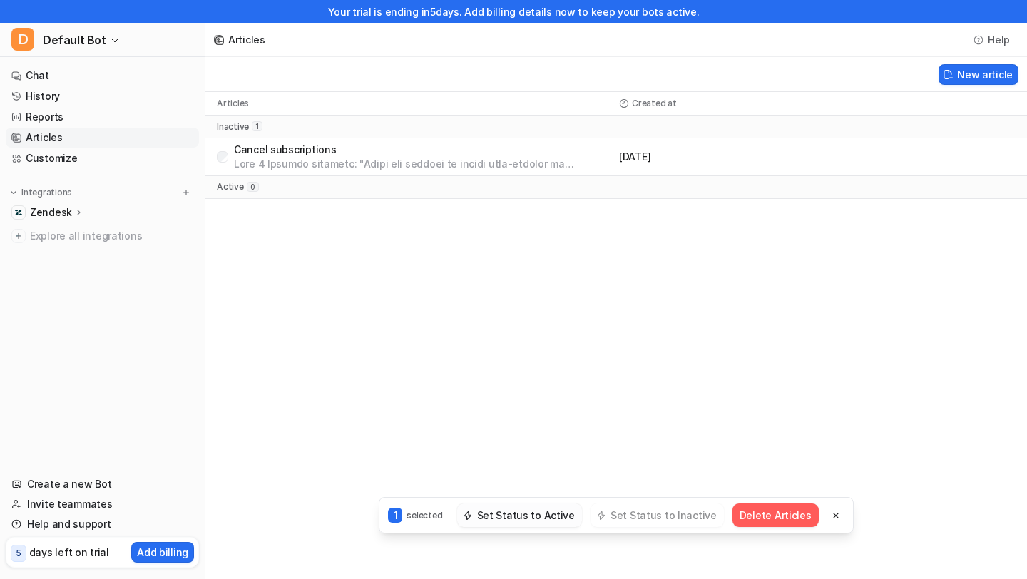
click at [531, 516] on button "Set Status to Active" at bounding box center [519, 516] width 125 height 24
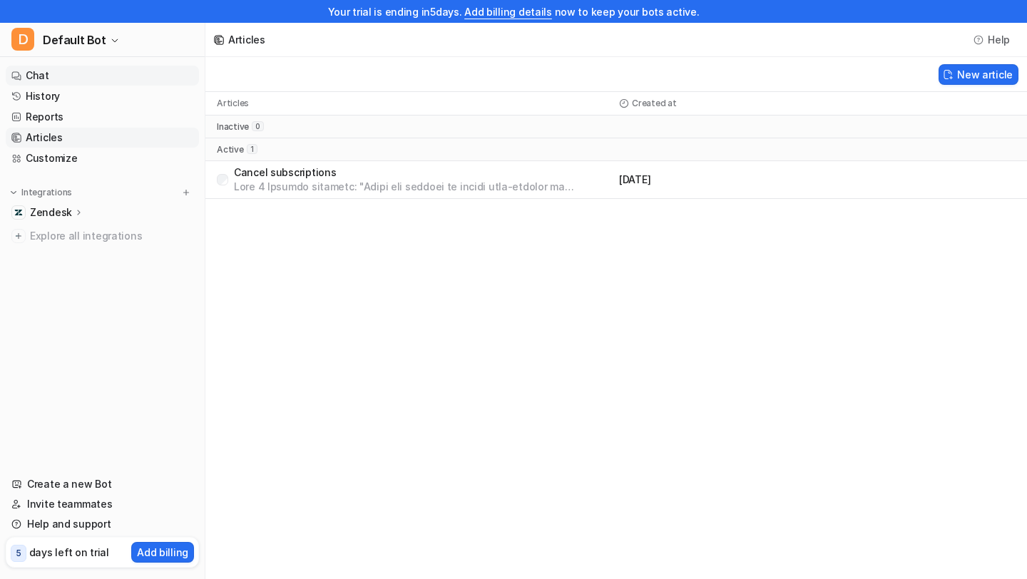
click at [60, 76] on link "Chat" at bounding box center [102, 76] width 193 height 20
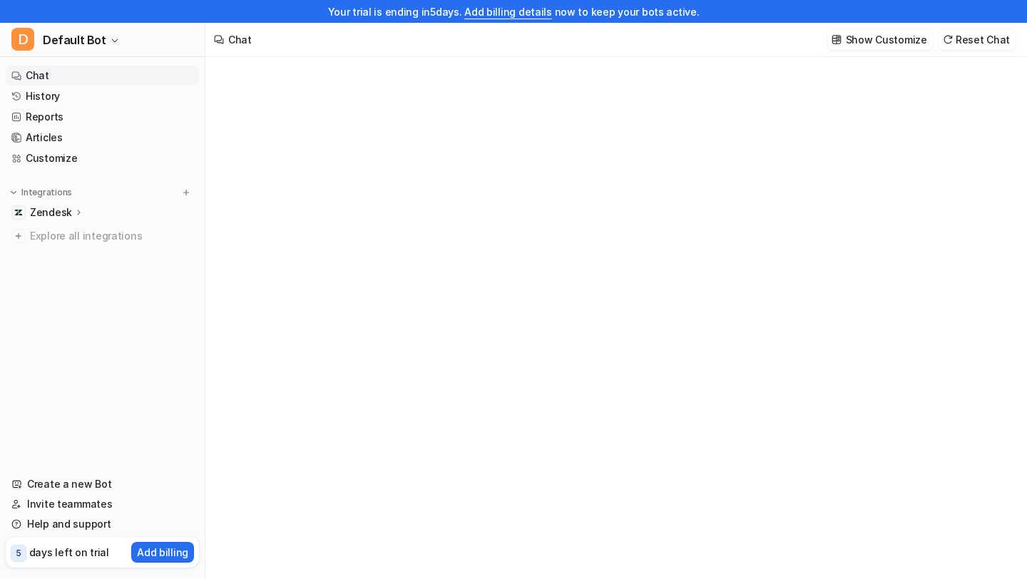
type textarea "**********"
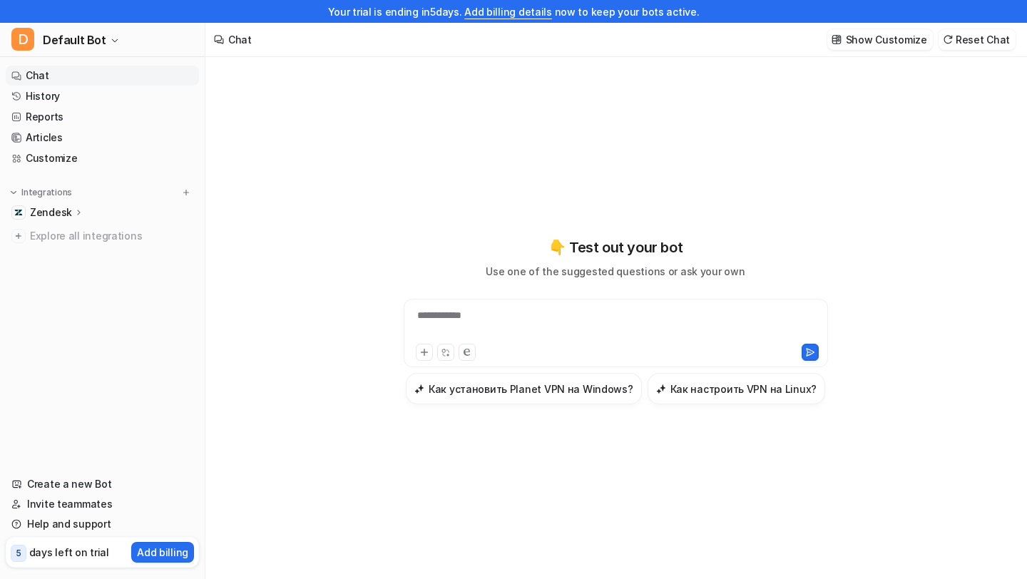
click at [463, 321] on div "**********" at bounding box center [615, 324] width 417 height 33
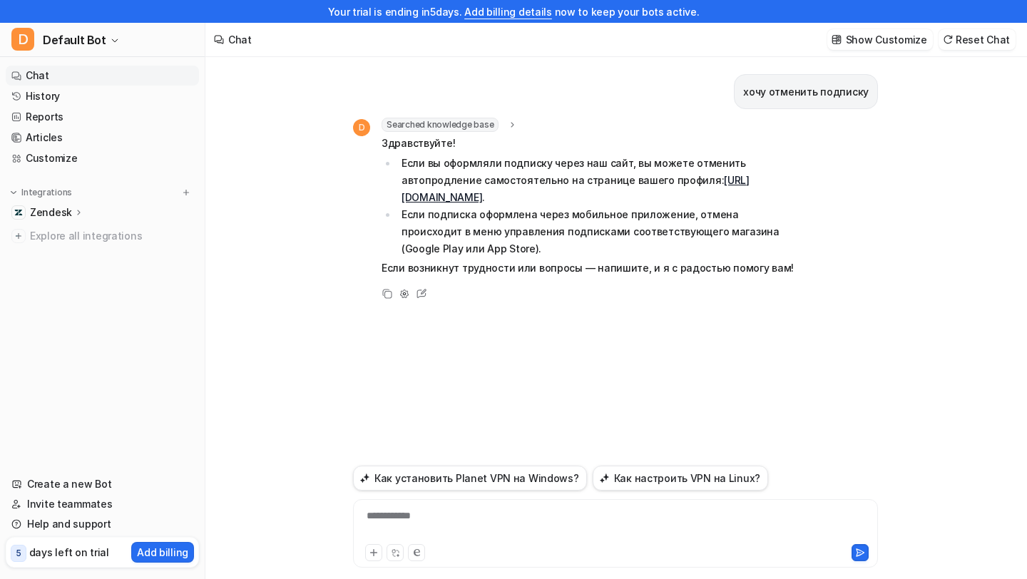
click at [398, 511] on div "**********" at bounding box center [616, 525] width 518 height 33
click at [393, 553] on icon at bounding box center [394, 554] width 2 height 2
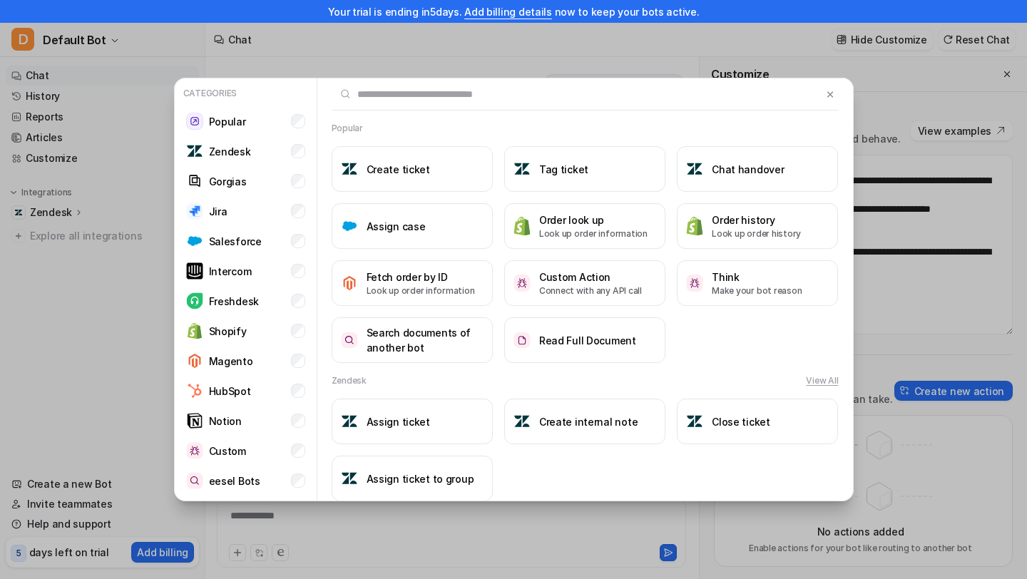
click at [392, 553] on div "Categories Popular Zendesk Gorgias Jira Salesforce Intercom Freshdesk Shopify M…" at bounding box center [514, 289] width 703 height 579
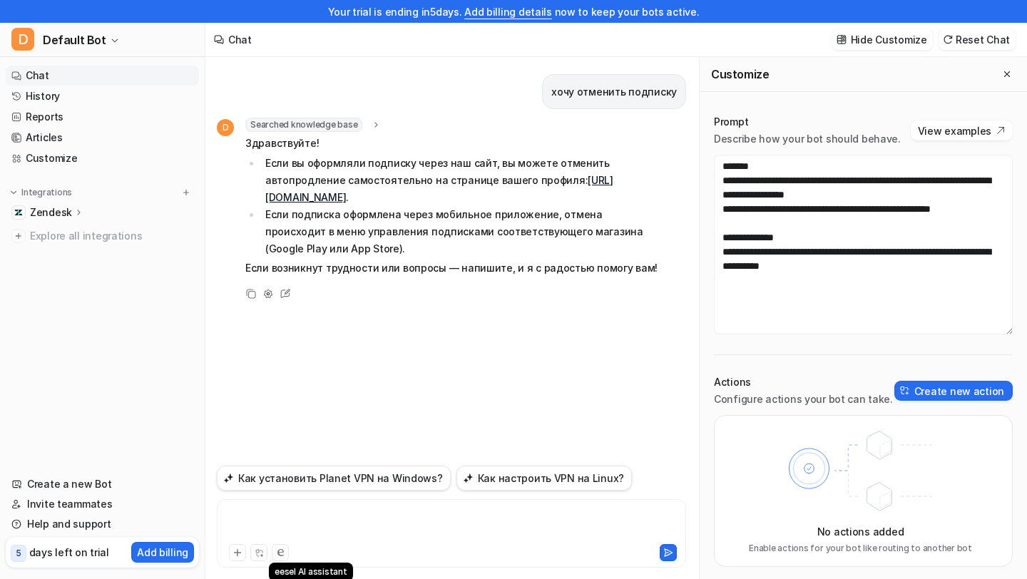
click at [280, 559] on button at bounding box center [280, 552] width 17 height 17
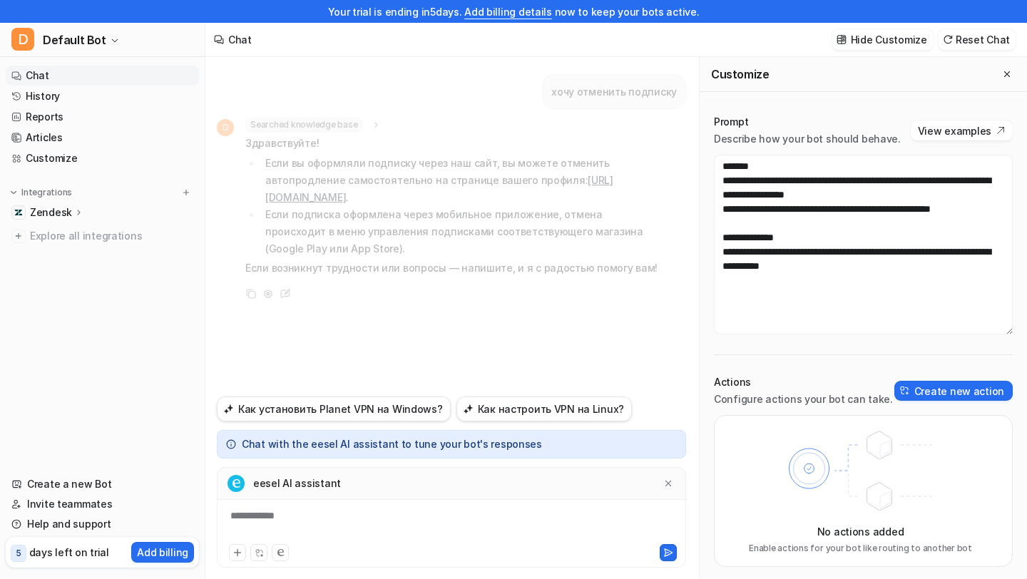
click at [310, 443] on p "Chat with the eesel AI assistant to tune your bot's responses" at bounding box center [392, 444] width 300 height 10
click at [417, 280] on div "D Searched knowledge base search_queries : [ "отмена подписки", "как отменить п…" at bounding box center [440, 210] width 446 height 185
click at [36, 97] on link "History" at bounding box center [102, 96] width 193 height 20
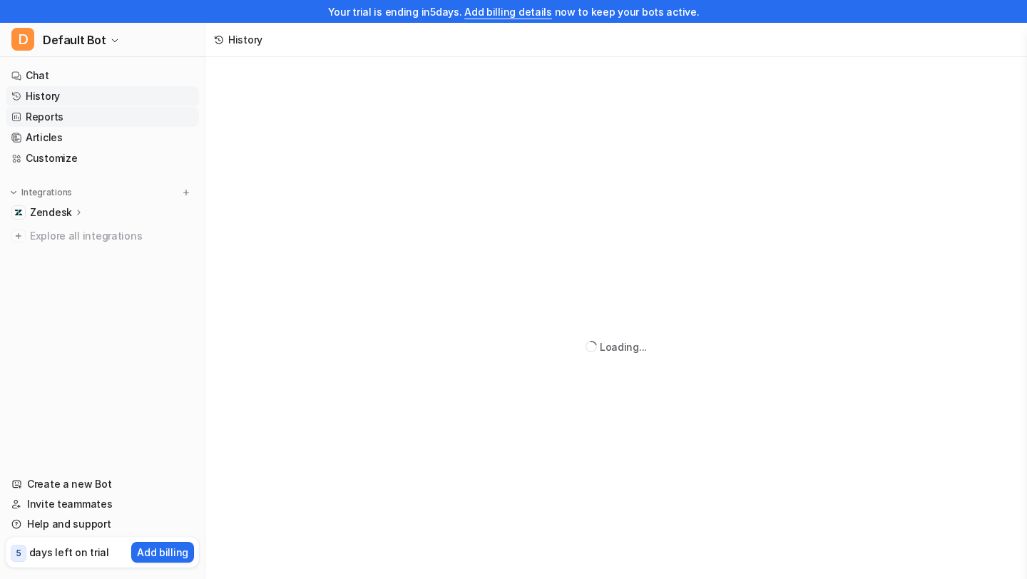
click at [36, 113] on link "Reports" at bounding box center [102, 117] width 193 height 20
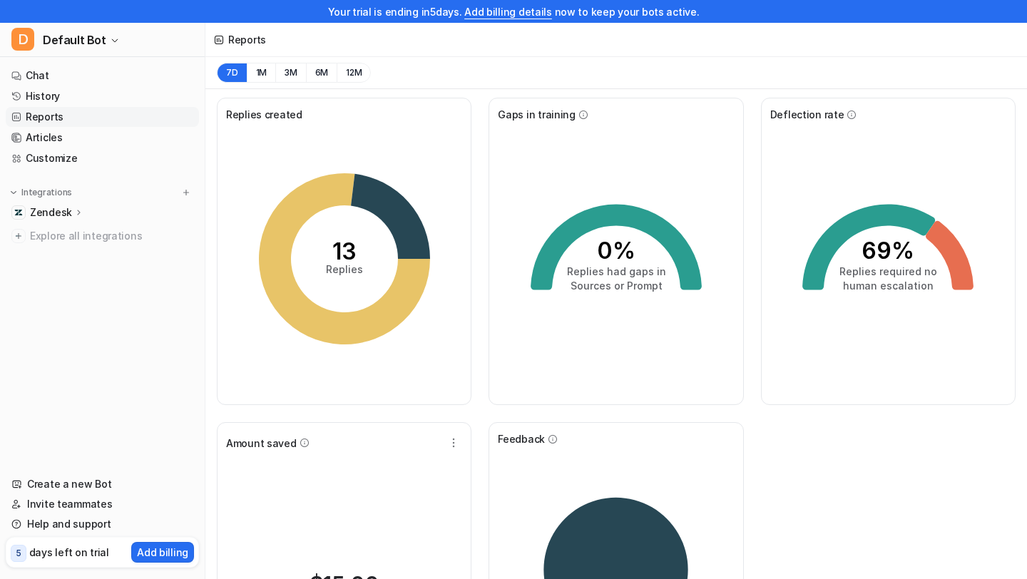
click at [65, 215] on p "Zendesk" at bounding box center [51, 212] width 42 height 14
click at [65, 275] on p "AI Agent" at bounding box center [62, 274] width 42 height 14
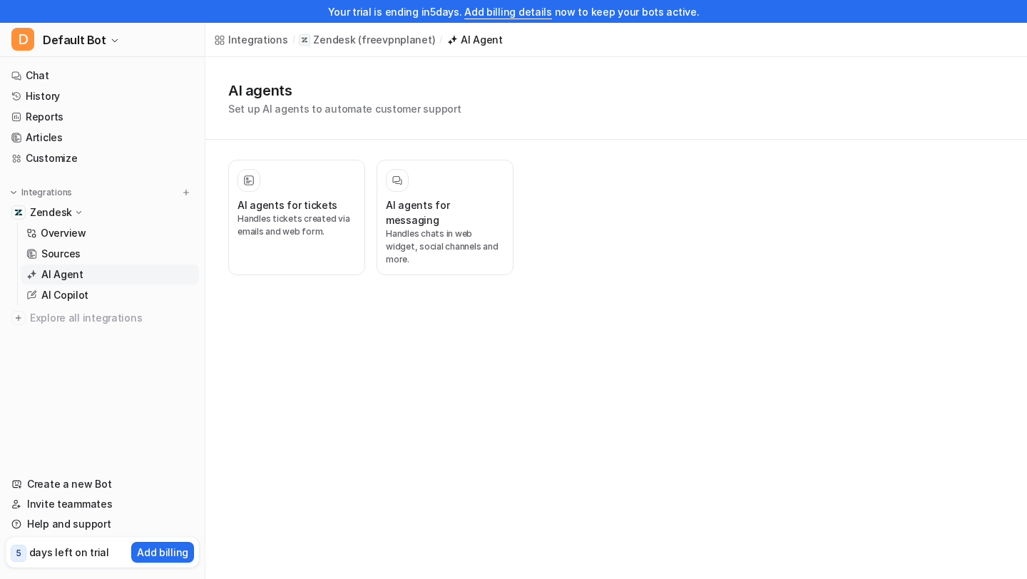
drag, startPoint x: 284, startPoint y: 208, endPoint x: 282, endPoint y: 296, distance: 87.7
click at [282, 296] on div "Integrations / Zendesk ( freevpnplanet ) / AI Agent AI agents Set up AI agents …" at bounding box center [513, 289] width 1027 height 579
click at [496, 173] on div at bounding box center [445, 180] width 118 height 23
click at [300, 179] on div at bounding box center [297, 180] width 118 height 23
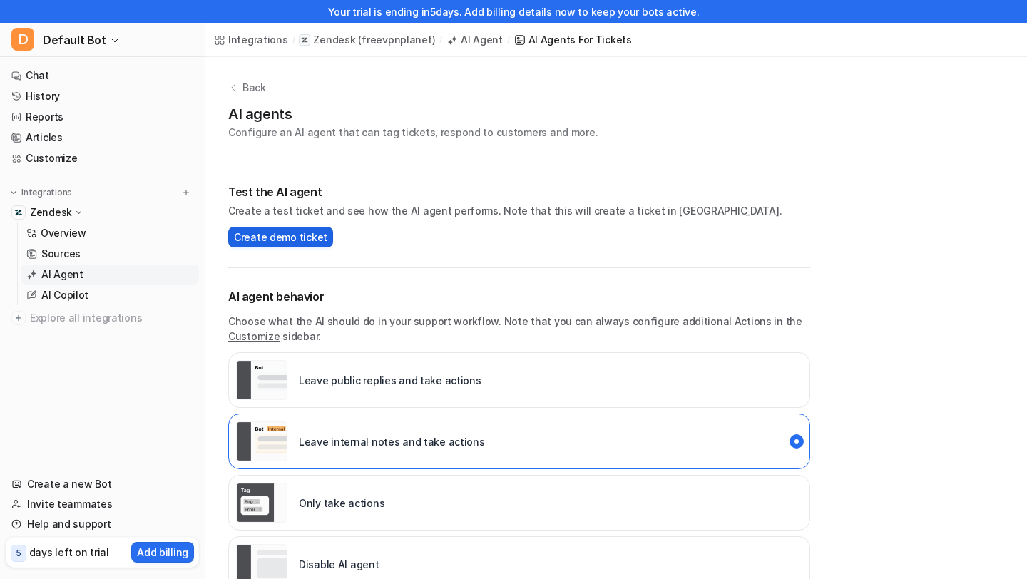
click at [287, 240] on span "Create demo ticket" at bounding box center [280, 237] width 93 height 15
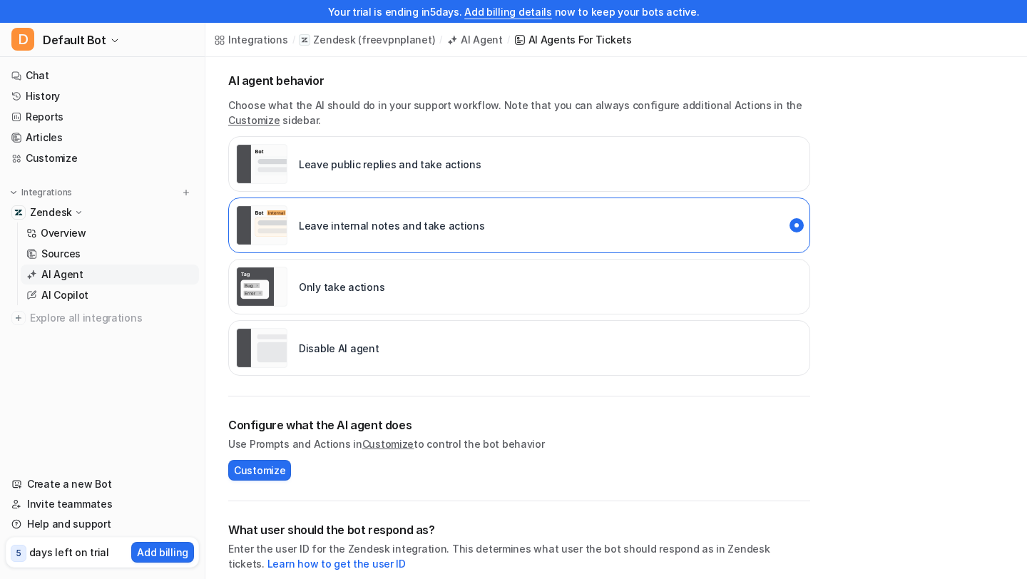
scroll to position [24, 0]
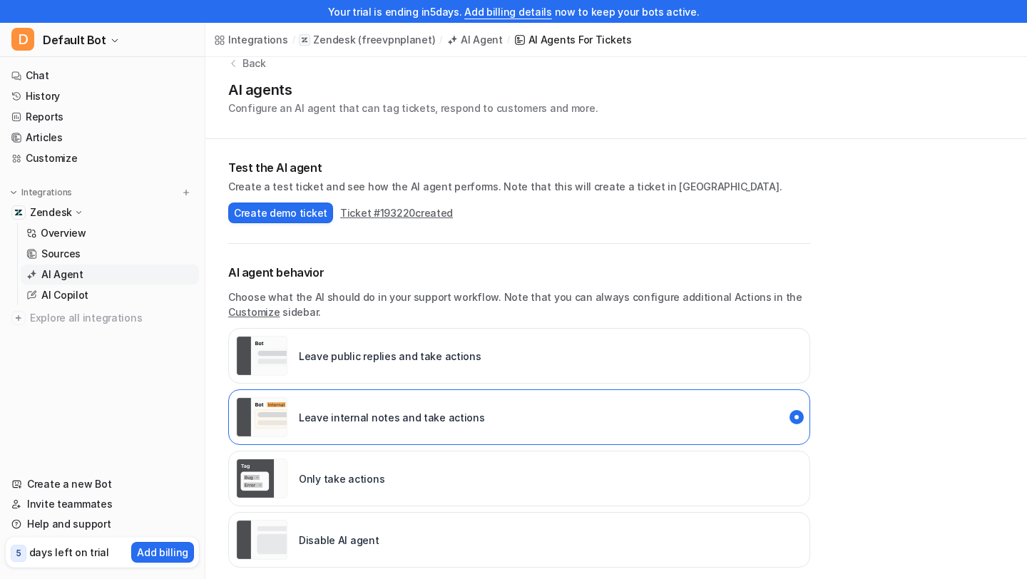
click at [379, 215] on button "Ticket # 193220 created" at bounding box center [396, 212] width 113 height 15
click at [372, 247] on div "AI agent behavior Choose what the AI should do in your support workflow. Note t…" at bounding box center [519, 416] width 582 height 344
click at [354, 419] on p "Leave internal notes and take actions" at bounding box center [392, 417] width 186 height 15
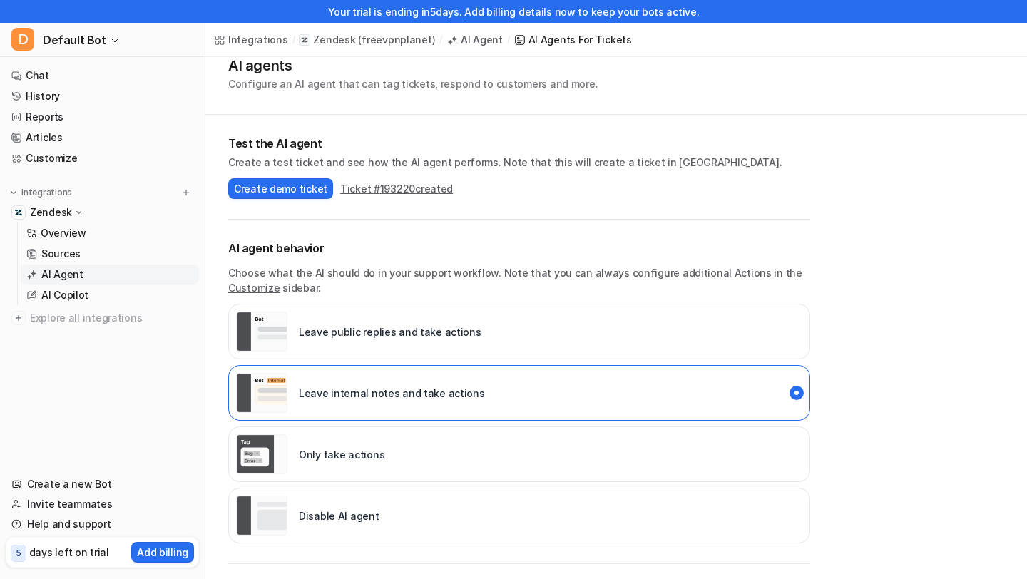
scroll to position [0, 0]
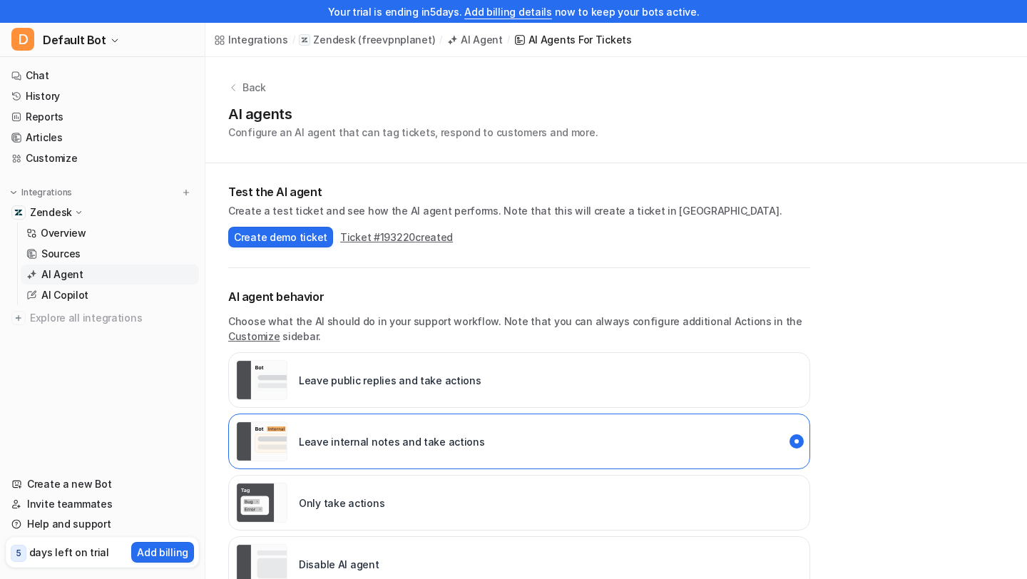
click at [309, 459] on div "Leave internal notes and take actions" at bounding box center [360, 442] width 249 height 40
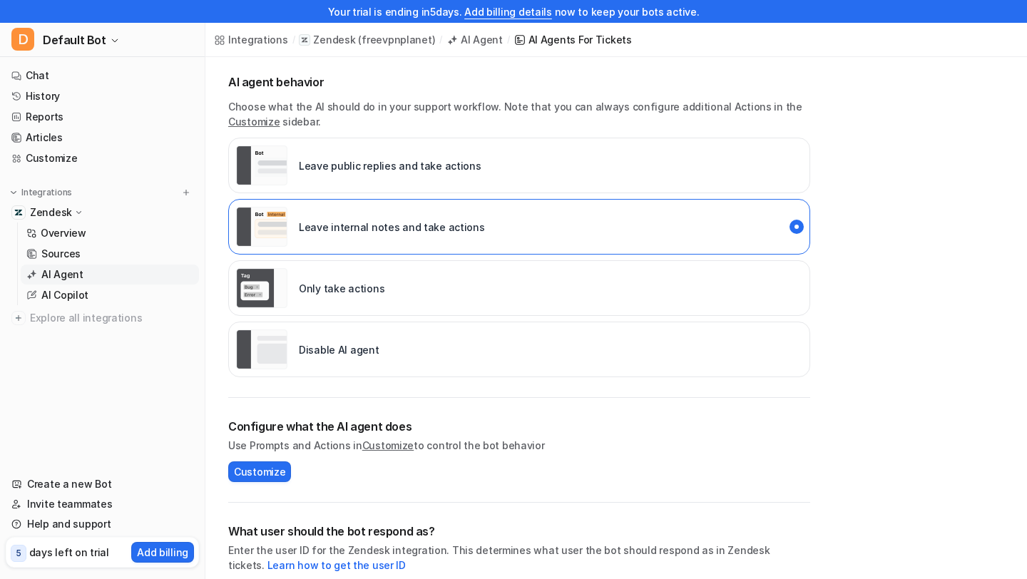
scroll to position [404, 0]
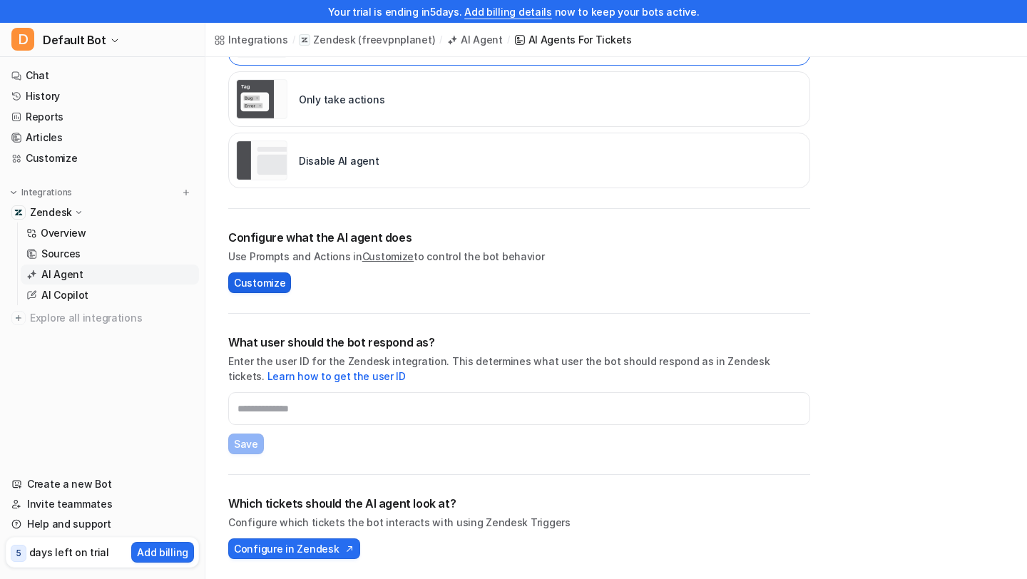
click at [256, 283] on span "Customize" at bounding box center [259, 282] width 51 height 15
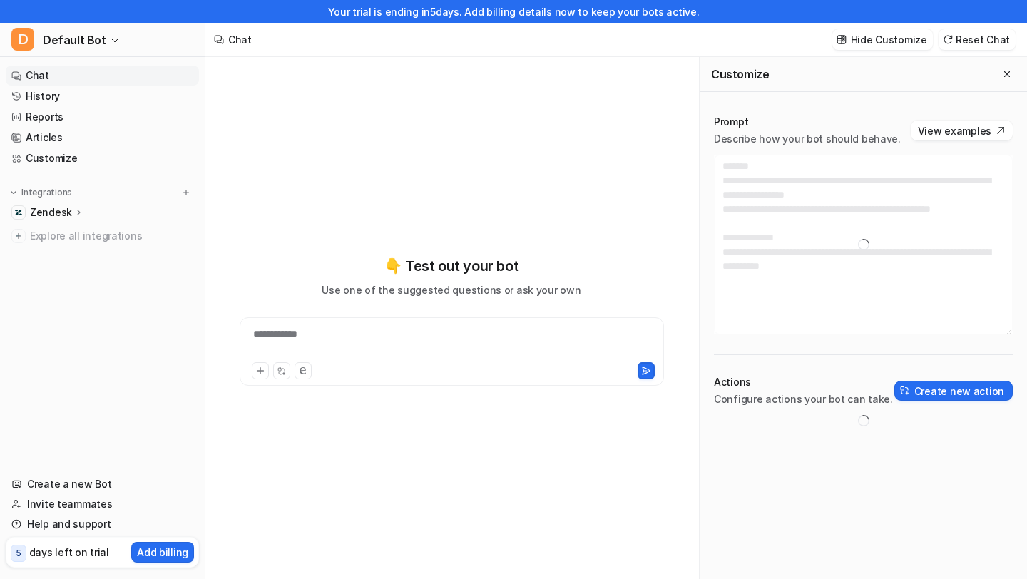
type textarea "**********"
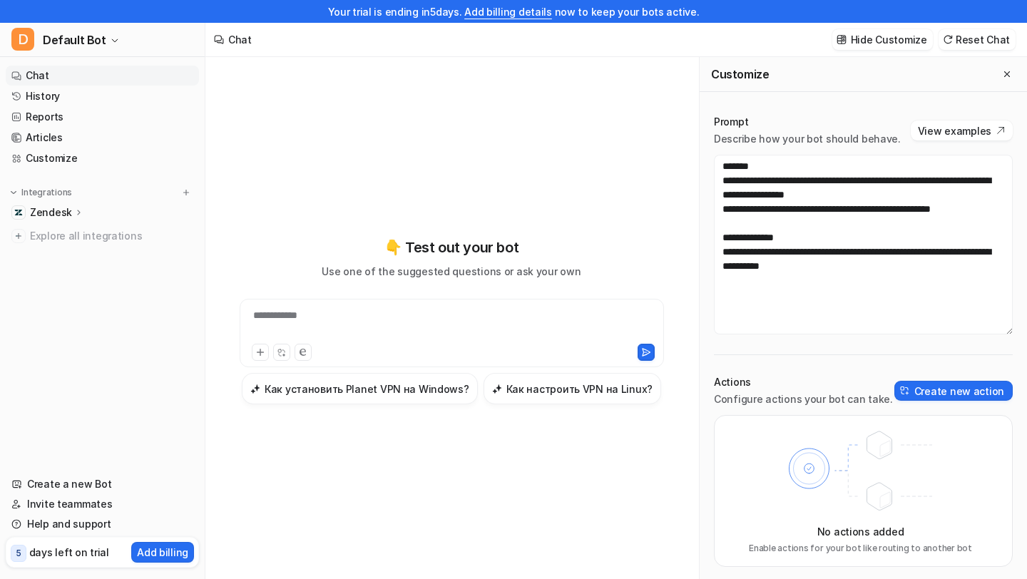
click at [58, 212] on p "Zendesk" at bounding box center [51, 212] width 42 height 14
click at [58, 230] on p "Overview" at bounding box center [64, 233] width 46 height 14
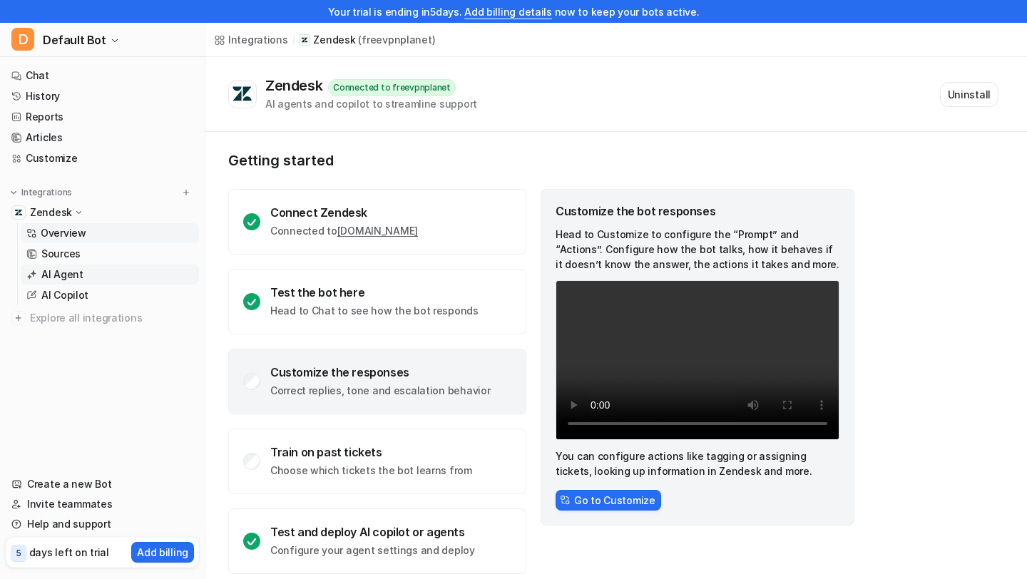
click at [113, 270] on link "AI Agent" at bounding box center [110, 275] width 178 height 20
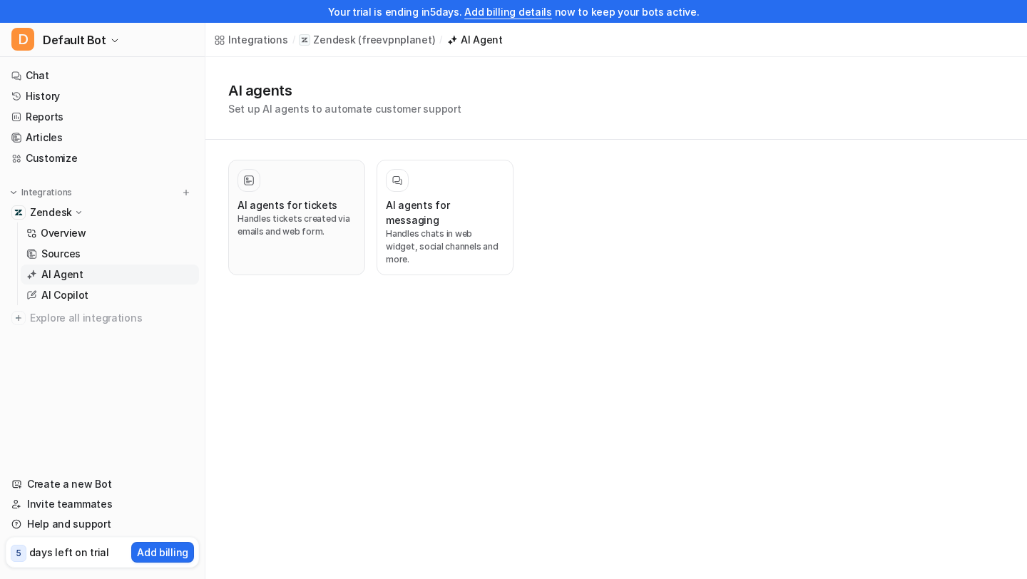
click at [268, 204] on h3 "AI agents for tickets" at bounding box center [288, 205] width 100 height 15
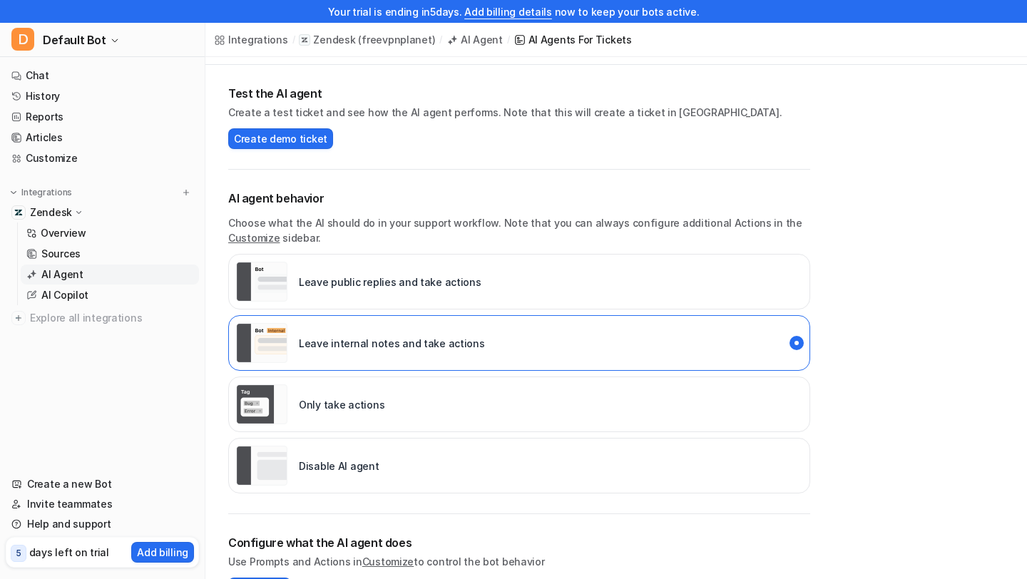
scroll to position [55, 0]
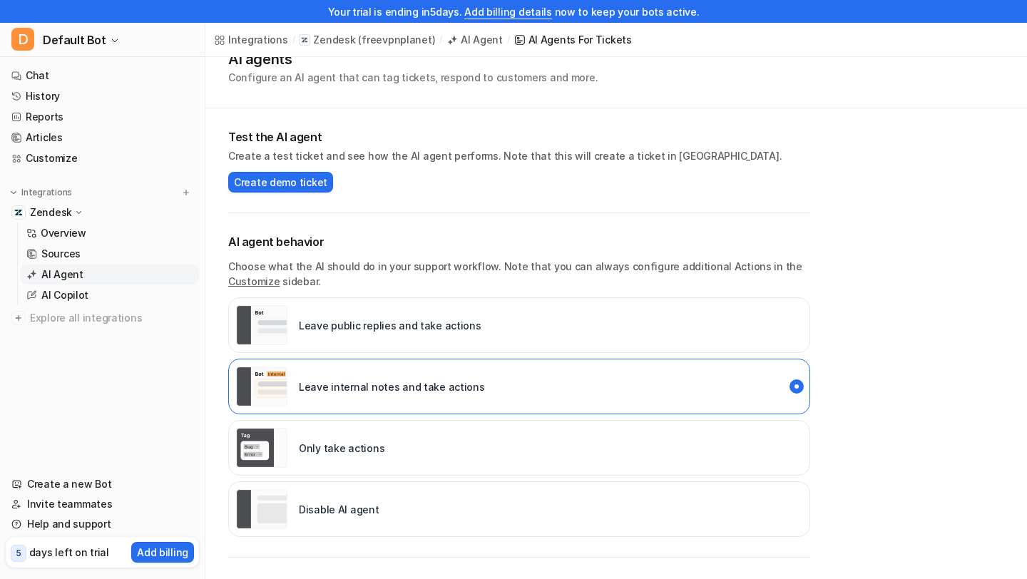
click at [307, 499] on div "Disable AI agent" at bounding box center [307, 509] width 143 height 40
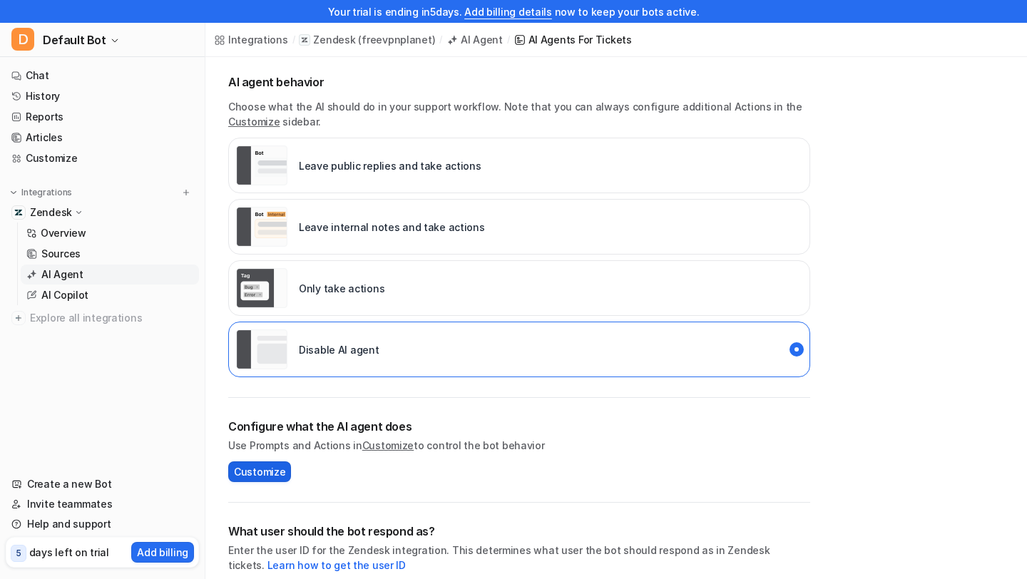
scroll to position [118, 0]
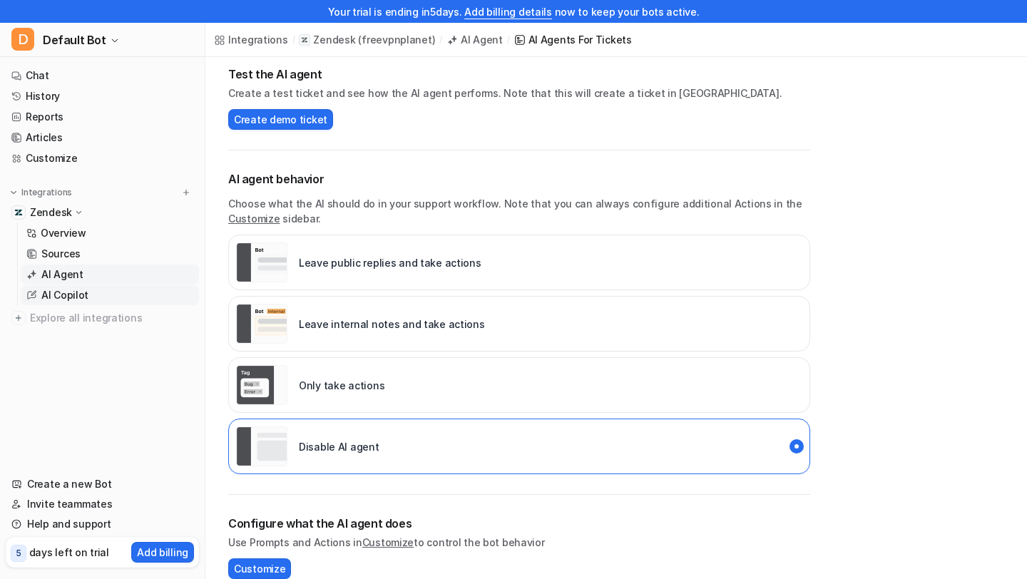
click at [104, 300] on link "AI Copilot" at bounding box center [110, 295] width 178 height 20
